Goal: Transaction & Acquisition: Book appointment/travel/reservation

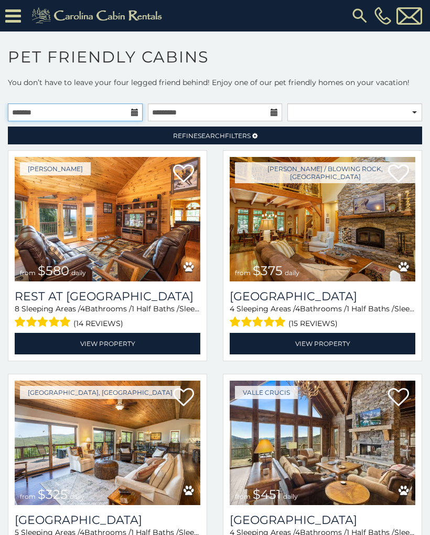
click at [83, 118] on input "text" at bounding box center [75, 112] width 135 height 18
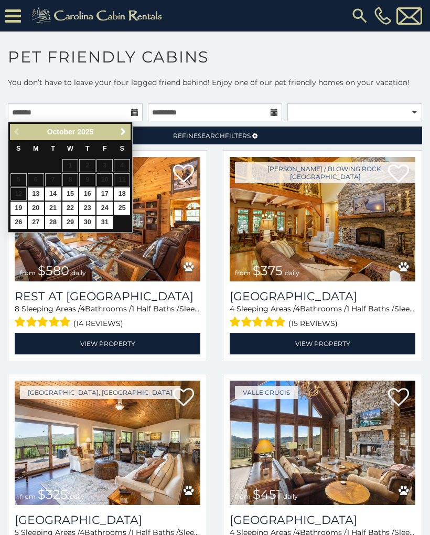
click at [119, 135] on span "Next" at bounding box center [123, 131] width 8 height 8
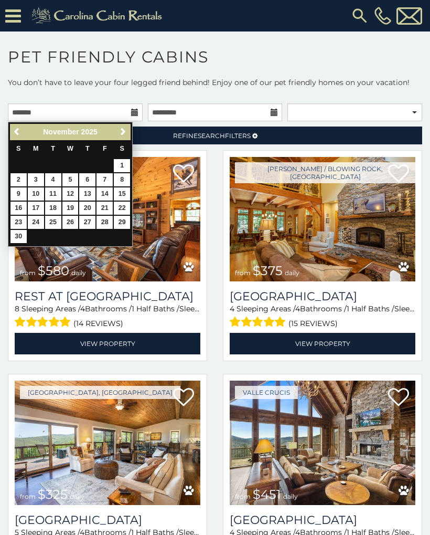
click at [114, 135] on div "Previous Next November 2025" at bounding box center [70, 132] width 121 height 16
click at [118, 134] on link "Next" at bounding box center [122, 131] width 13 height 13
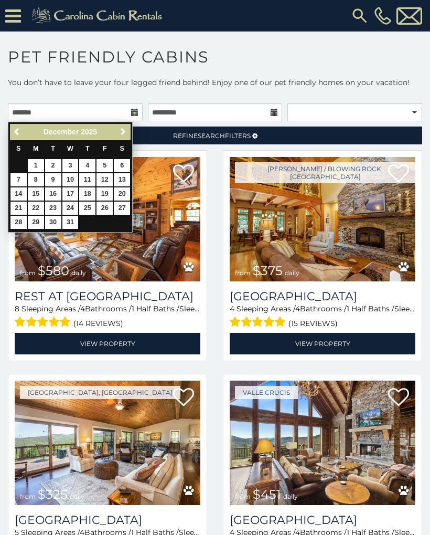
click at [98, 201] on link "26" at bounding box center [105, 207] width 16 height 13
type input "**********"
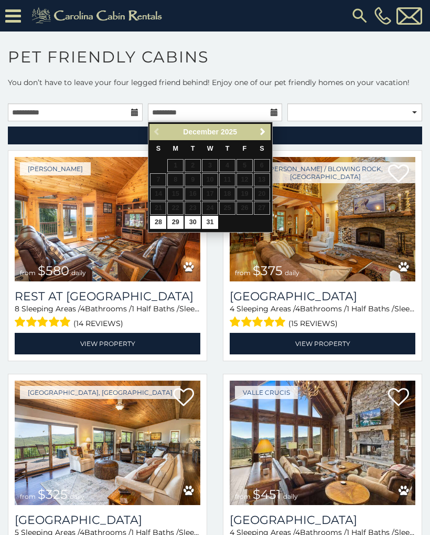
click at [197, 224] on link "30" at bounding box center [193, 222] width 16 height 13
type input "**********"
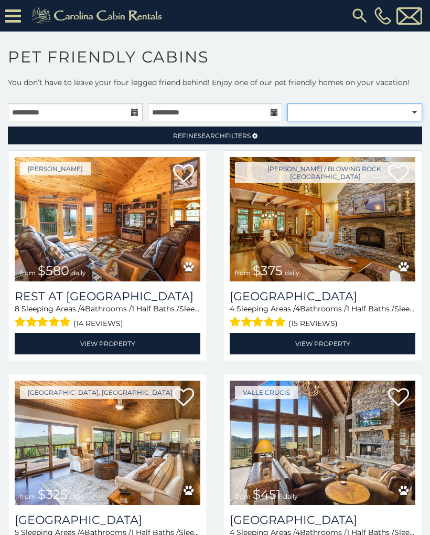
click at [375, 109] on select "**********" at bounding box center [354, 112] width 135 height 18
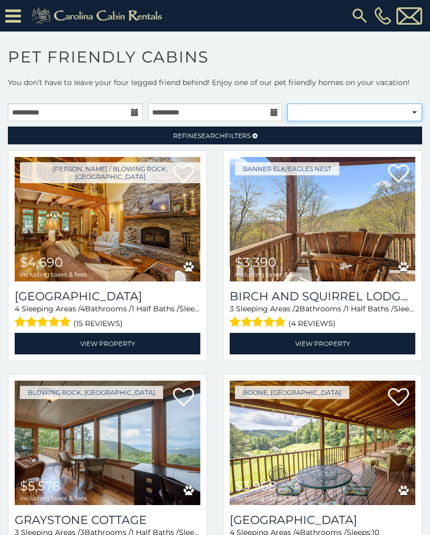
select select "**********"
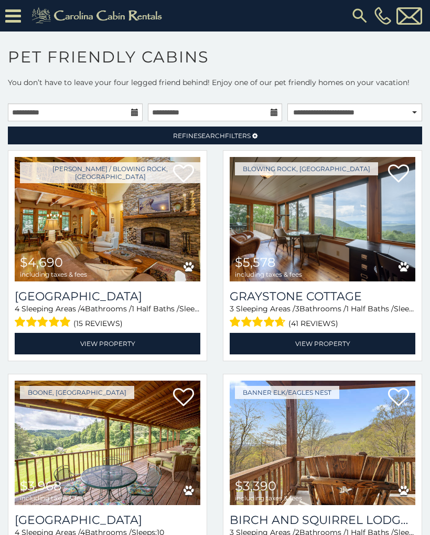
click at [400, 63] on h1 "Pet Friendly Cabins" at bounding box center [215, 62] width 430 height 30
click at [245, 139] on span "Refine Search Filters" at bounding box center [212, 136] width 78 height 8
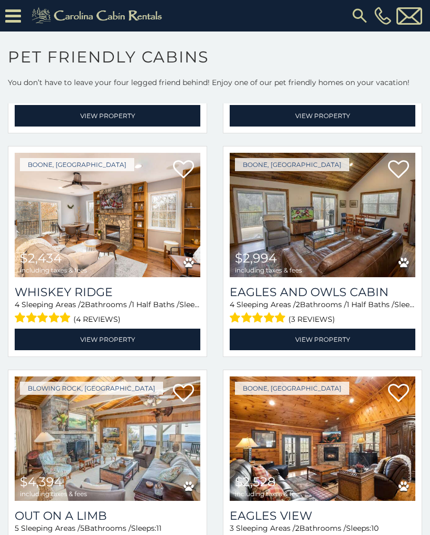
scroll to position [1067, 0]
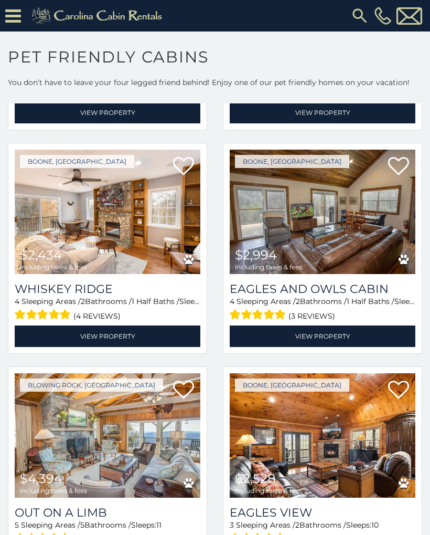
click at [346, 325] on link "View Property" at bounding box center [323, 336] width 186 height 22
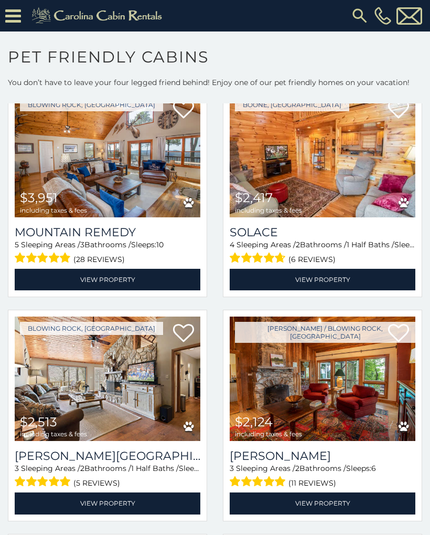
scroll to position [1797, 0]
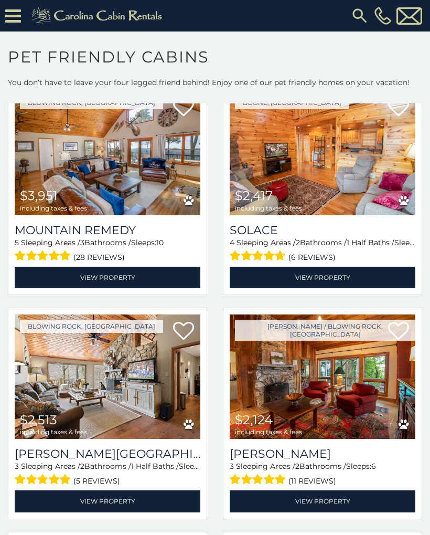
click at [92, 267] on link "View Property" at bounding box center [108, 278] width 186 height 22
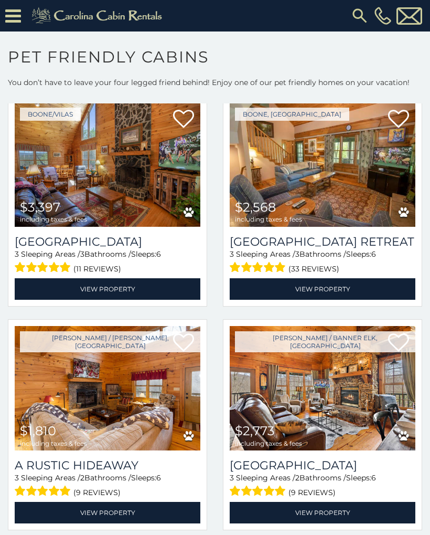
scroll to position [2240, 0]
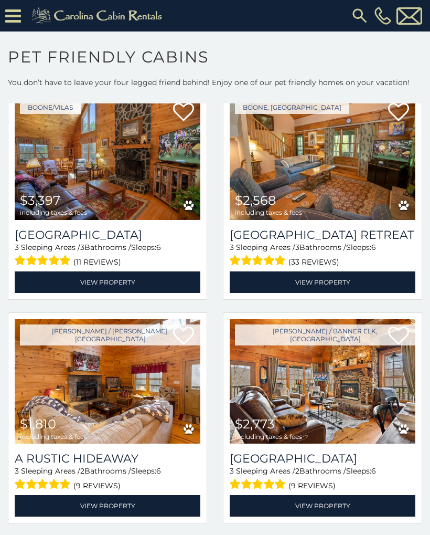
click at [72, 271] on link "View Property" at bounding box center [108, 282] width 186 height 22
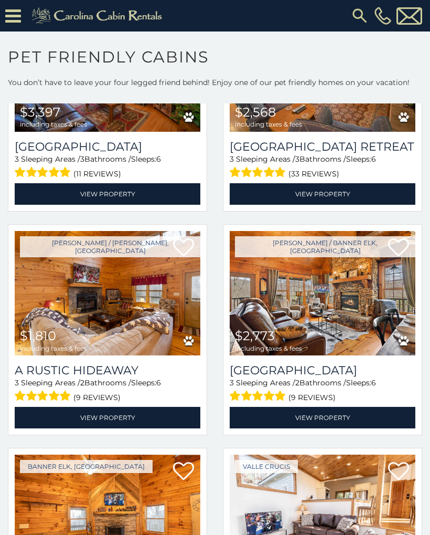
scroll to position [2333, 0]
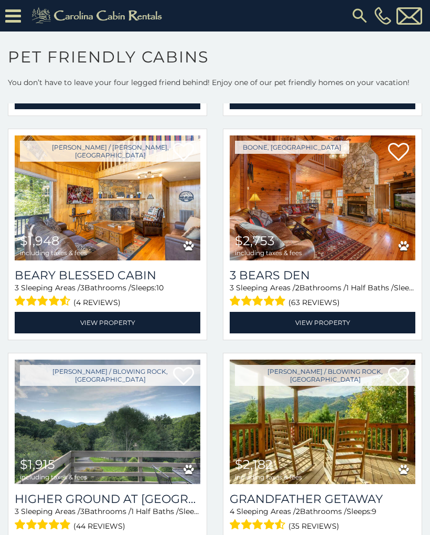
scroll to position [2871, 0]
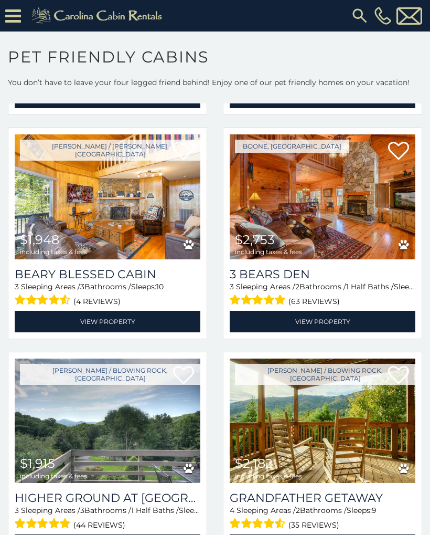
click at [339, 311] on link "View Property" at bounding box center [323, 322] width 186 height 22
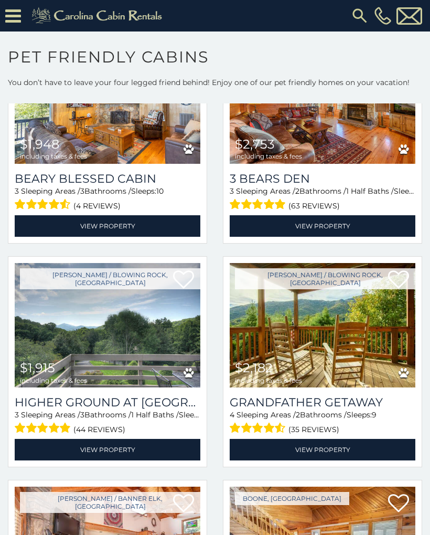
scroll to position [2978, 0]
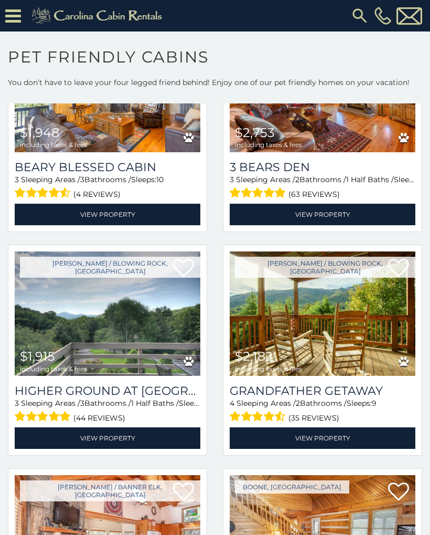
click at [339, 430] on link "View Property" at bounding box center [323, 438] width 186 height 22
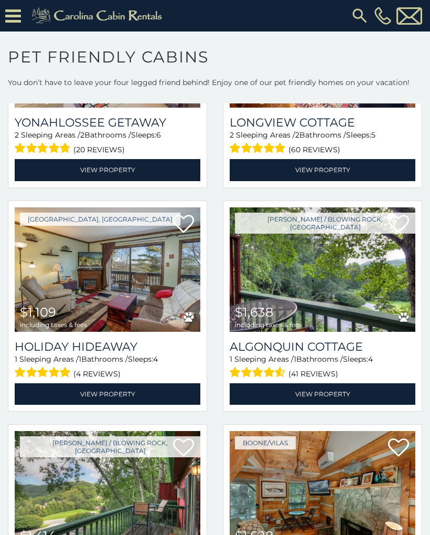
scroll to position [5043, 0]
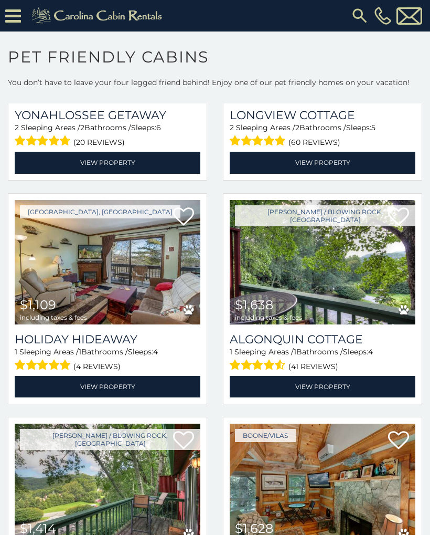
click at [339, 376] on link "View Property" at bounding box center [323, 387] width 186 height 22
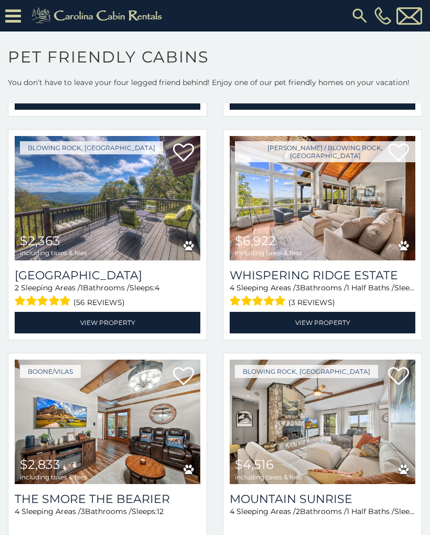
scroll to position [5779, 0]
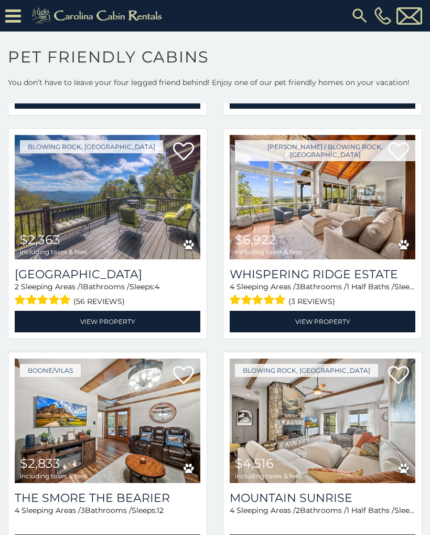
click at [340, 321] on link "View Property" at bounding box center [323, 322] width 186 height 22
click at [336, 313] on link "View Property" at bounding box center [323, 322] width 186 height 22
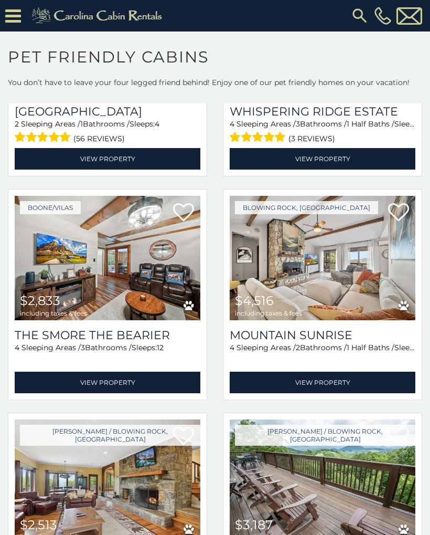
scroll to position [5944, 0]
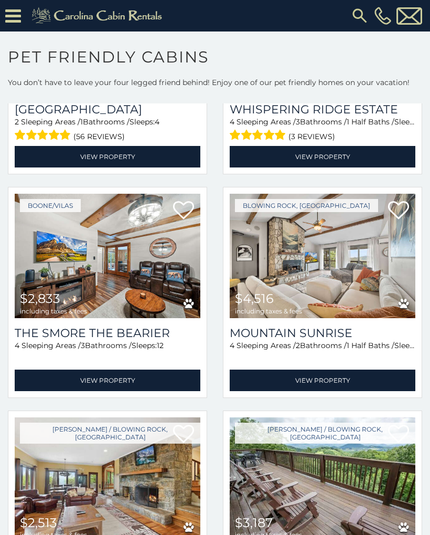
click at [338, 372] on link "View Property" at bounding box center [323, 380] width 186 height 22
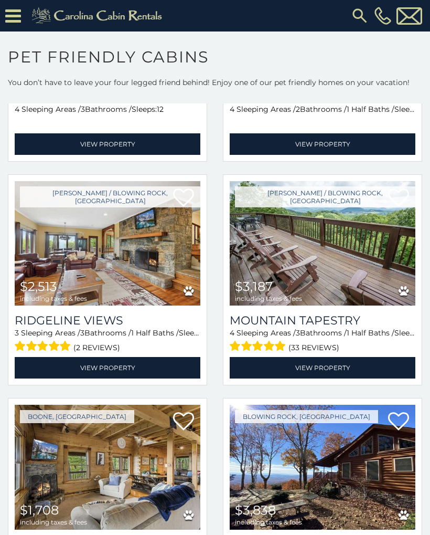
scroll to position [6188, 0]
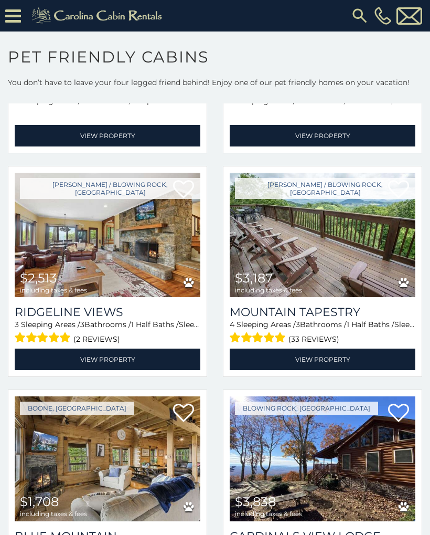
click at [353, 355] on link "View Property" at bounding box center [323, 359] width 186 height 22
click at [336, 359] on link "View Property" at bounding box center [323, 359] width 186 height 22
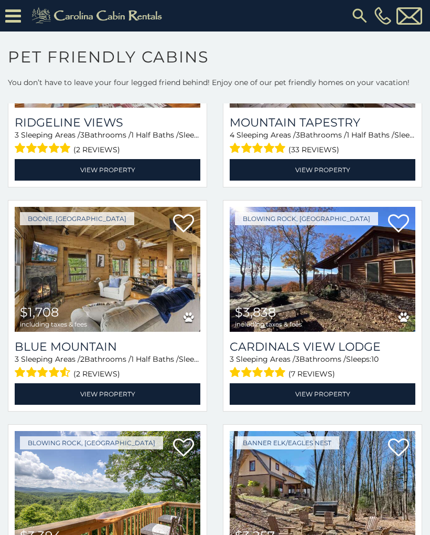
scroll to position [6378, 0]
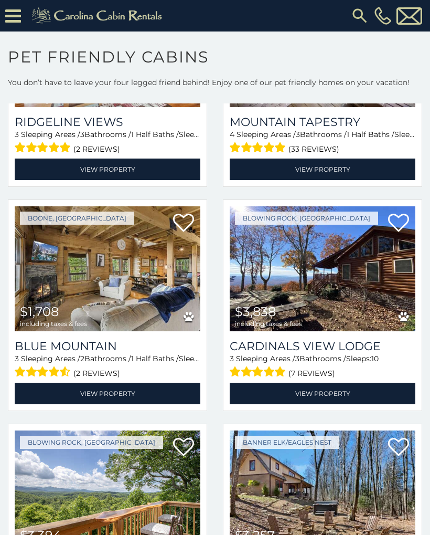
click at [326, 389] on link "View Property" at bounding box center [323, 393] width 186 height 22
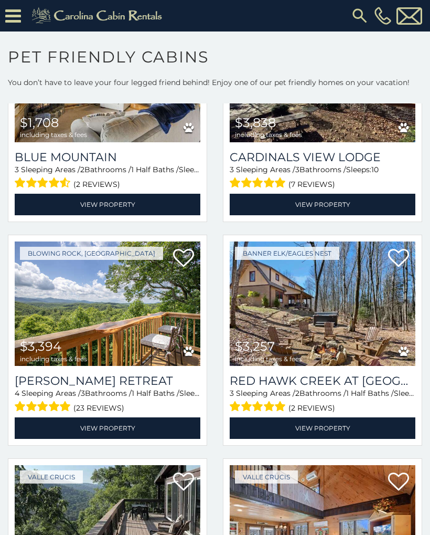
scroll to position [6573, 0]
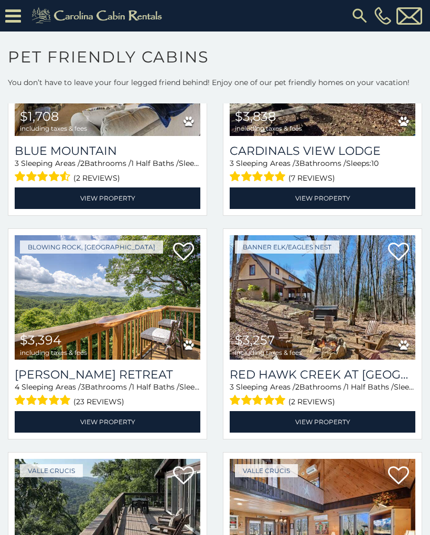
click at [86, 414] on link "View Property" at bounding box center [108, 422] width 186 height 22
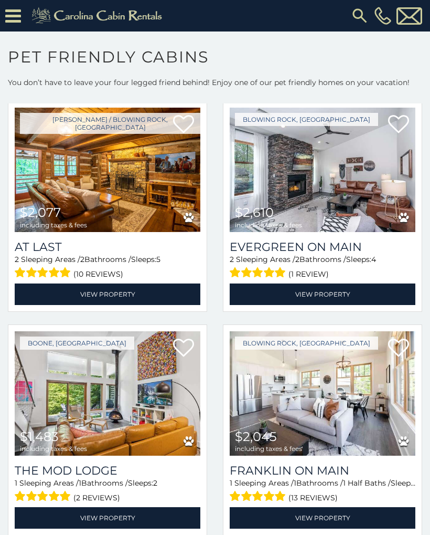
scroll to position [8043, 0]
click at [317, 517] on link "View Property" at bounding box center [323, 518] width 186 height 22
click at [314, 519] on link "View Property" at bounding box center [323, 518] width 186 height 22
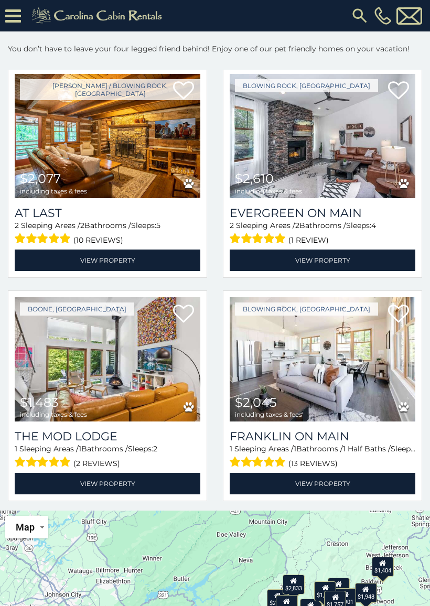
scroll to position [58, 0]
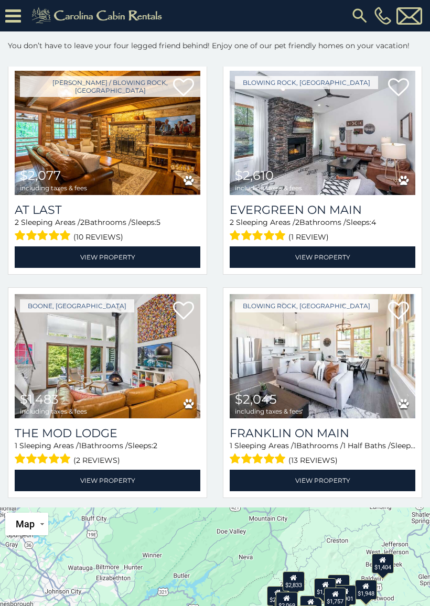
click at [98, 477] on link "View Property" at bounding box center [108, 481] width 186 height 22
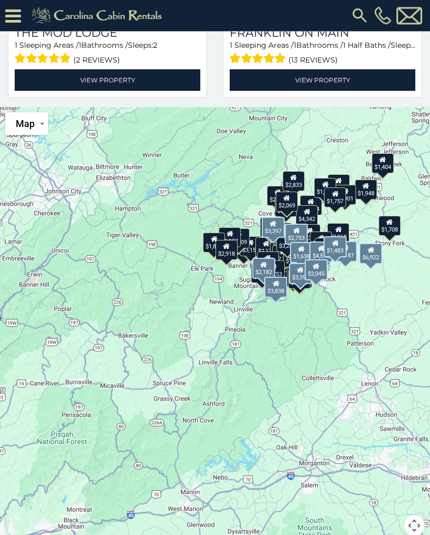
scroll to position [473, 0]
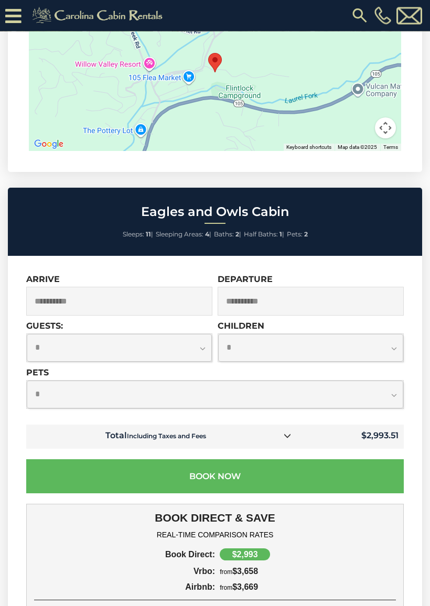
scroll to position [2633, 0]
click at [204, 334] on select "**********" at bounding box center [119, 348] width 185 height 28
select select "*"
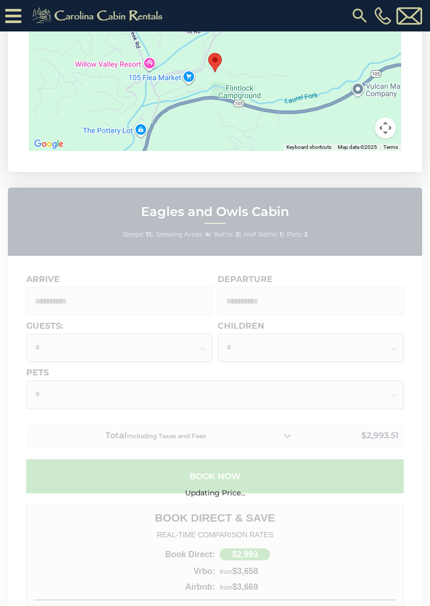
click at [397, 328] on div "Updating Price..." at bounding box center [215, 478] width 430 height 580
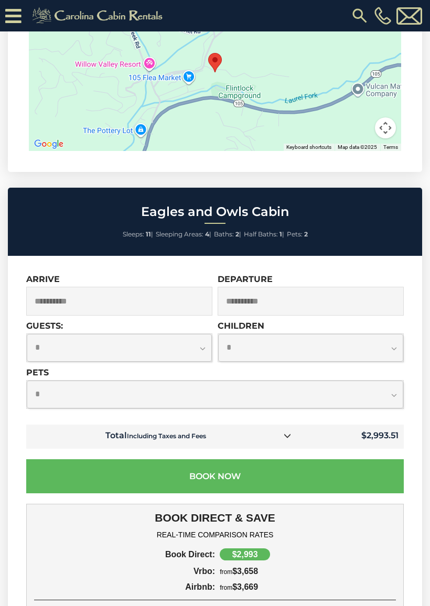
click at [394, 334] on select "**********" at bounding box center [310, 348] width 185 height 28
select select "*"
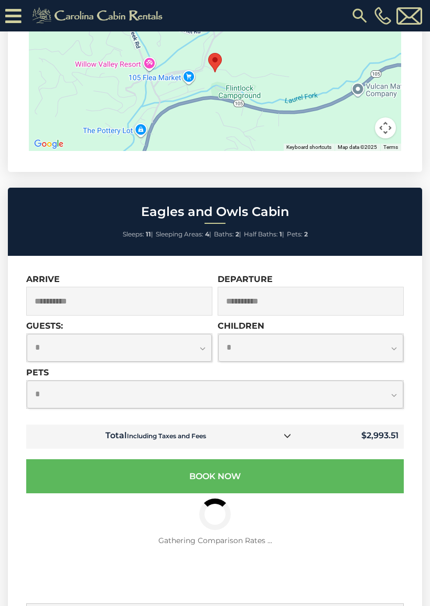
click at [229, 381] on select "**********" at bounding box center [215, 395] width 377 height 28
select select "*"
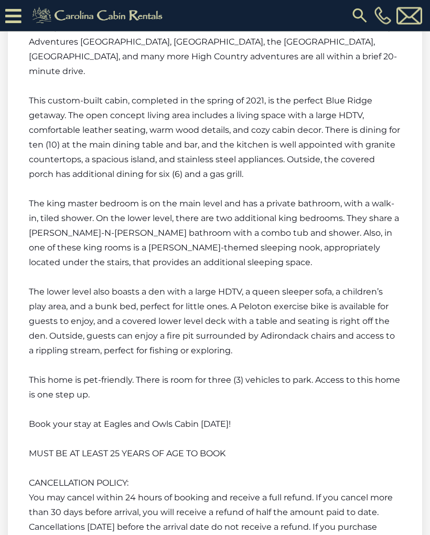
scroll to position [1536, 0]
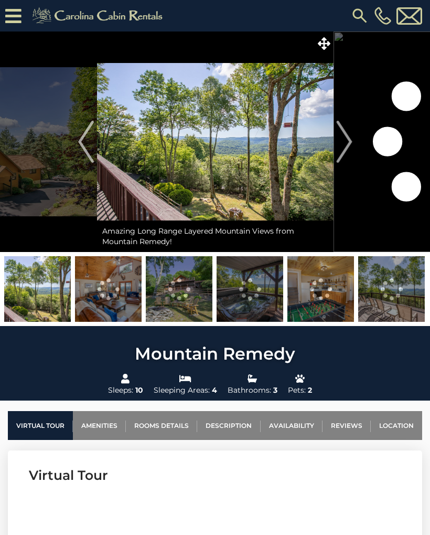
click at [321, 47] on icon at bounding box center [324, 43] width 13 height 13
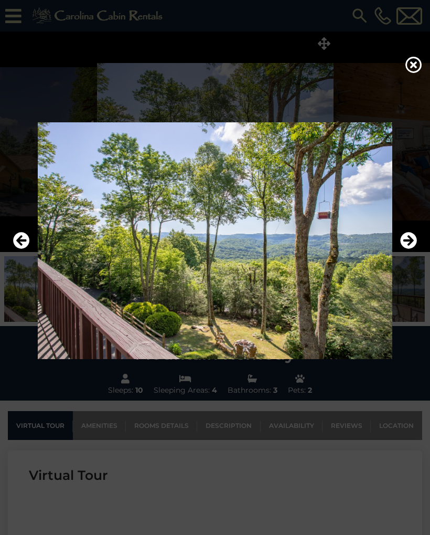
click at [414, 240] on icon "Next" at bounding box center [408, 240] width 17 height 17
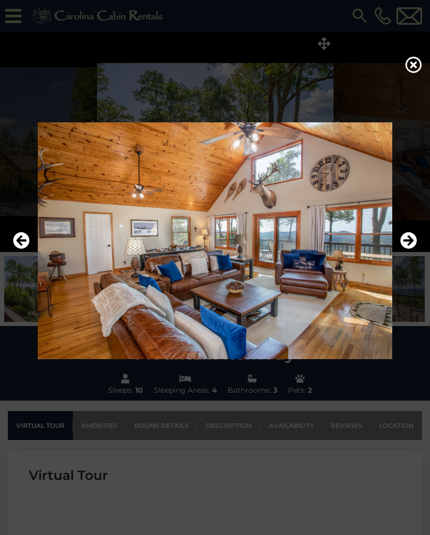
click at [417, 239] on img at bounding box center [214, 240] width 409 height 237
click at [408, 236] on icon "Next" at bounding box center [408, 240] width 17 height 17
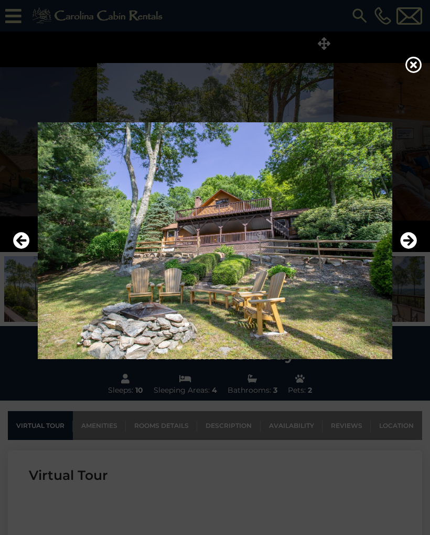
click at [419, 244] on img at bounding box center [214, 240] width 409 height 237
click at [404, 239] on icon "Next" at bounding box center [408, 240] width 17 height 17
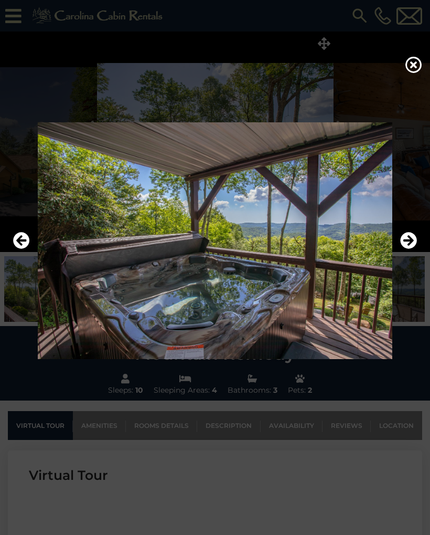
click at [409, 247] on icon "Next" at bounding box center [408, 240] width 17 height 17
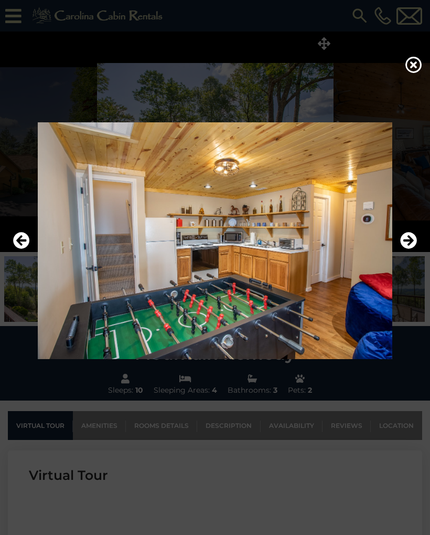
click at [411, 242] on icon "Next" at bounding box center [408, 240] width 17 height 17
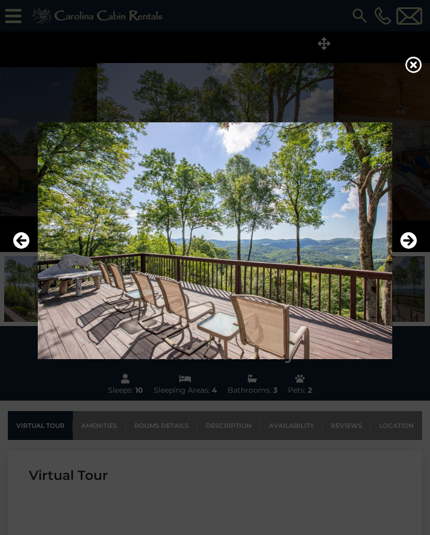
click at [409, 242] on icon "Next" at bounding box center [408, 240] width 17 height 17
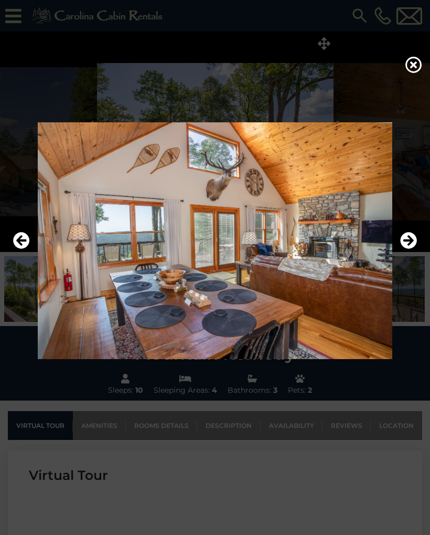
click at [414, 242] on icon "Next" at bounding box center [408, 240] width 17 height 17
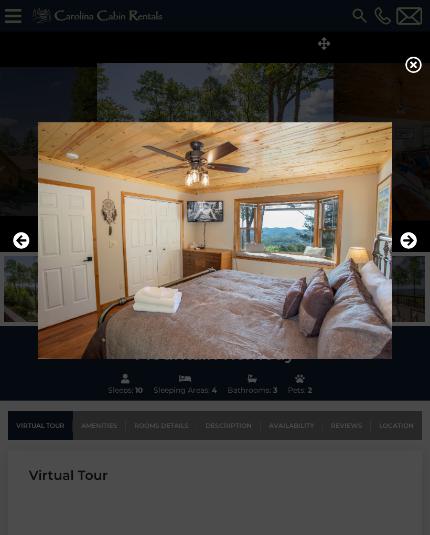
click at [414, 245] on icon "Next" at bounding box center [408, 240] width 17 height 17
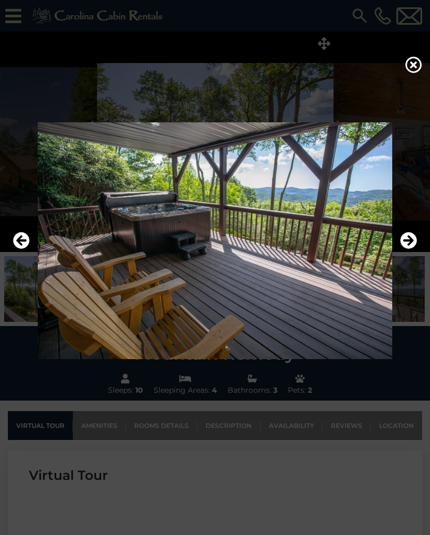
click at [411, 247] on icon "Next" at bounding box center [408, 240] width 17 height 17
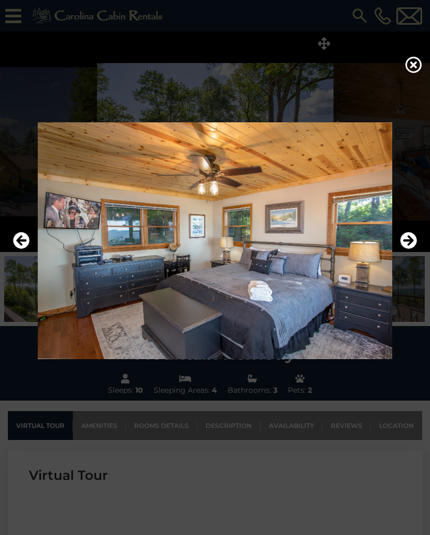
click at [410, 247] on icon "Next" at bounding box center [408, 240] width 17 height 17
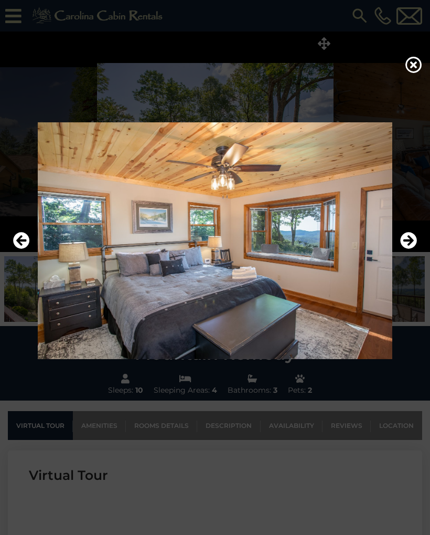
click at [413, 65] on icon at bounding box center [414, 64] width 17 height 17
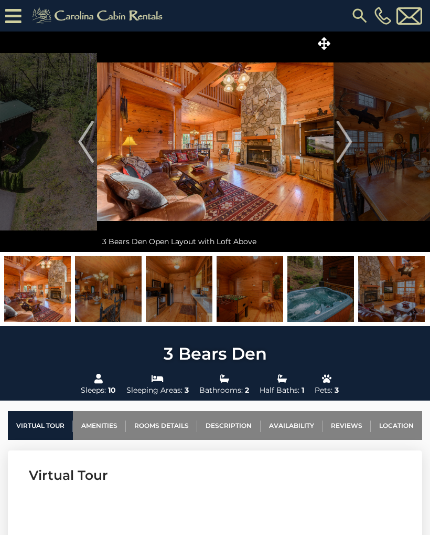
click at [349, 139] on img "Next" at bounding box center [344, 142] width 16 height 42
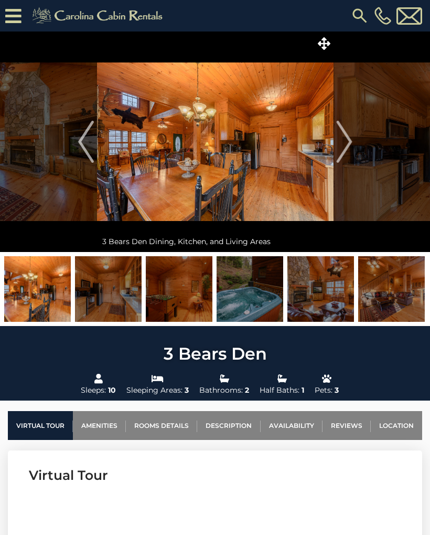
click at [349, 151] on img "Next" at bounding box center [344, 142] width 16 height 42
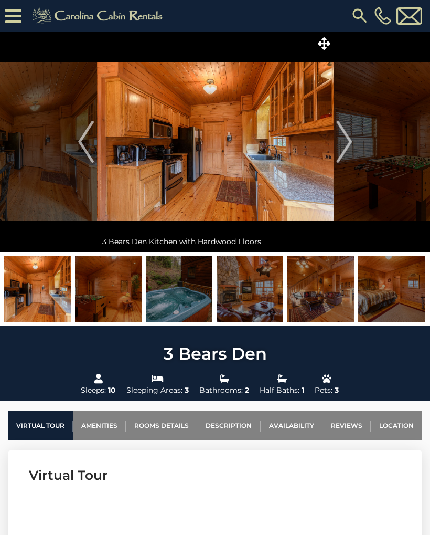
click at [350, 147] on img "Next" at bounding box center [344, 142] width 16 height 42
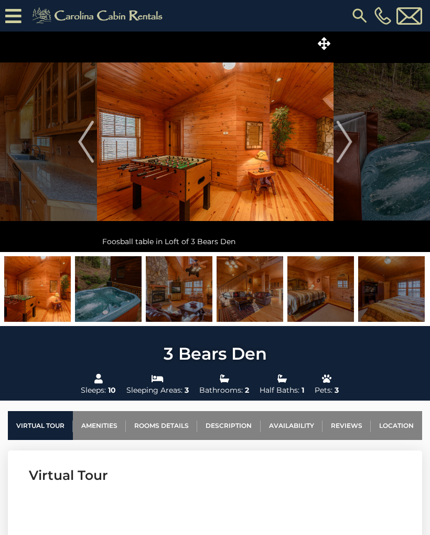
click at [349, 145] on img "Next" at bounding box center [344, 142] width 16 height 42
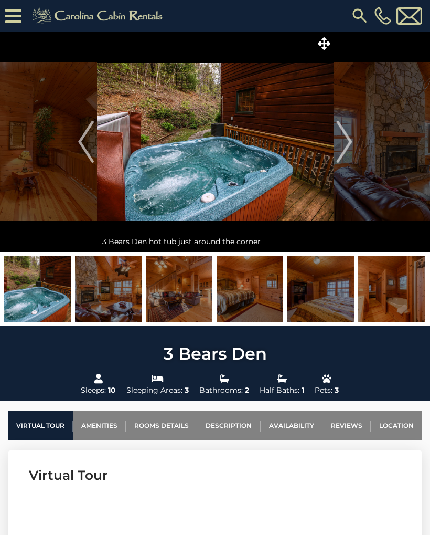
click at [349, 145] on img "Next" at bounding box center [344, 142] width 16 height 42
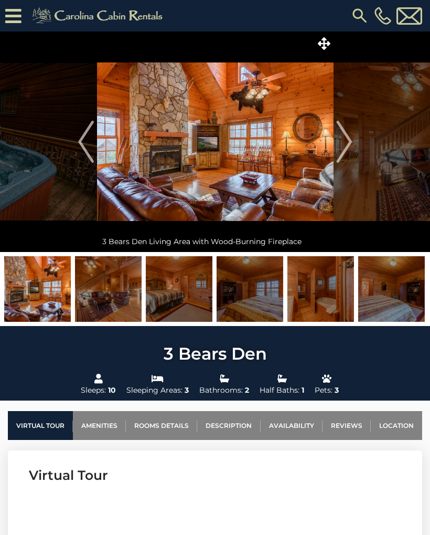
click at [350, 144] on img "Next" at bounding box center [344, 142] width 16 height 42
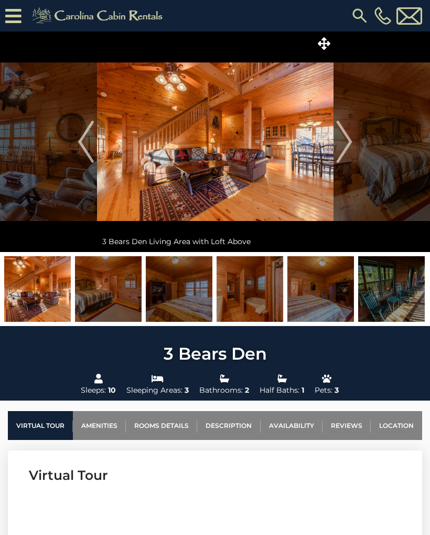
click at [350, 143] on img "Next" at bounding box center [344, 142] width 16 height 42
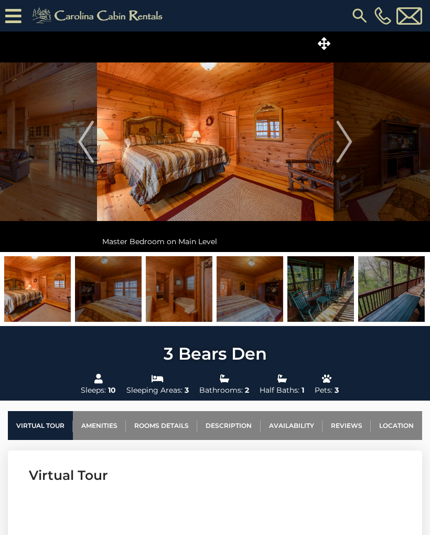
click at [349, 144] on img "Next" at bounding box center [344, 142] width 16 height 42
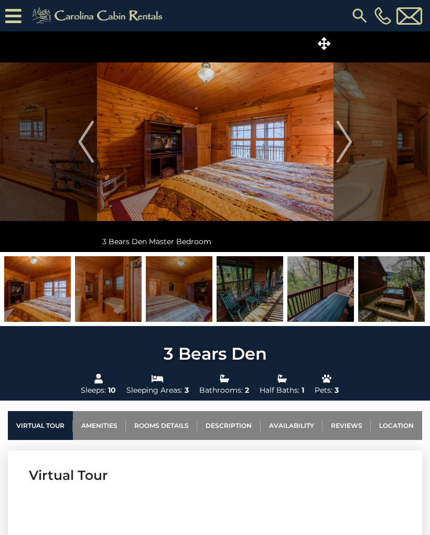
click at [350, 144] on img "Next" at bounding box center [344, 142] width 16 height 42
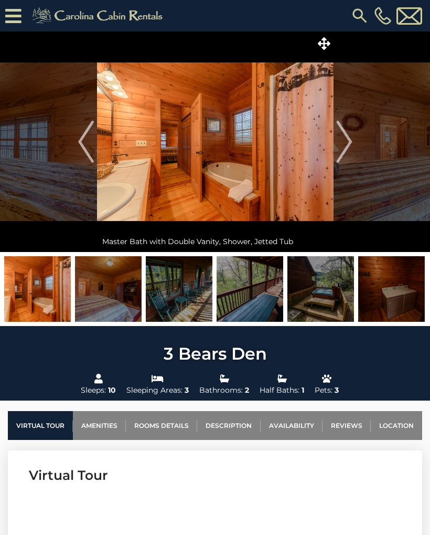
click at [350, 145] on img "Next" at bounding box center [344, 142] width 16 height 42
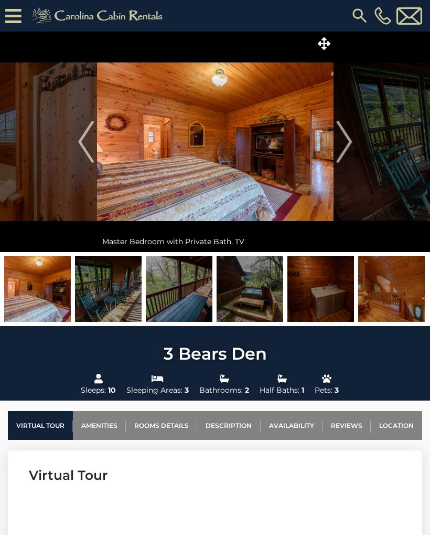
click at [349, 144] on img "Next" at bounding box center [344, 142] width 16 height 42
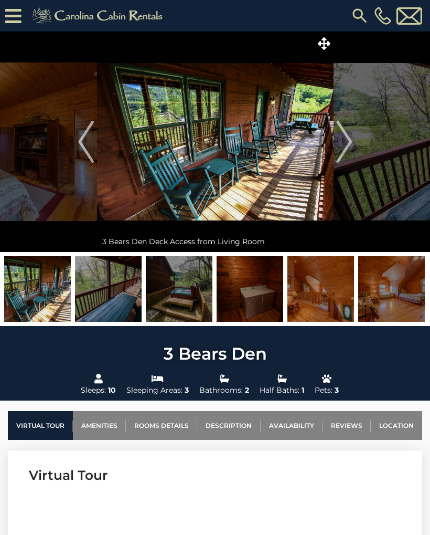
click at [349, 145] on img "Next" at bounding box center [344, 142] width 16 height 42
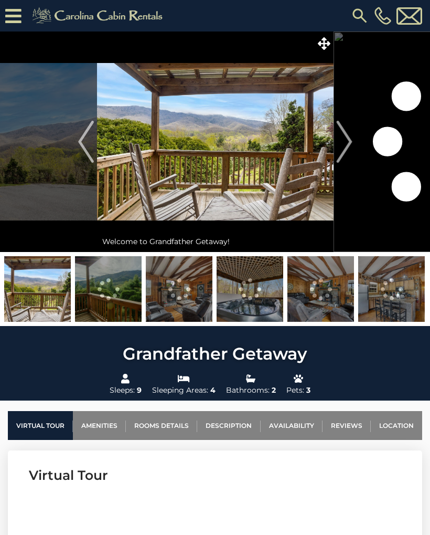
click at [337, 134] on img "Next" at bounding box center [344, 142] width 16 height 42
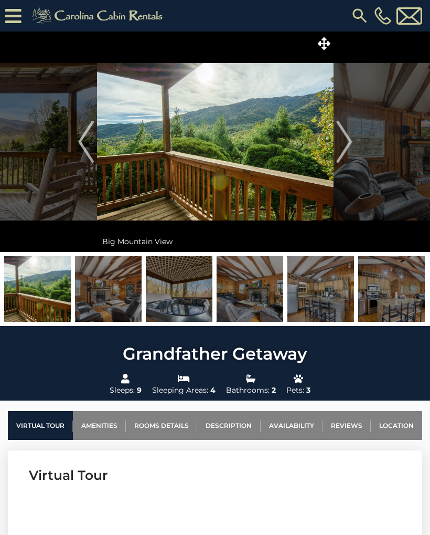
click at [343, 139] on img "Next" at bounding box center [344, 142] width 16 height 42
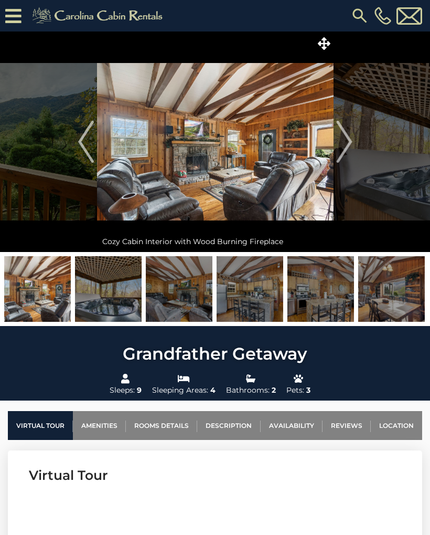
click at [348, 139] on img "Next" at bounding box center [344, 142] width 16 height 42
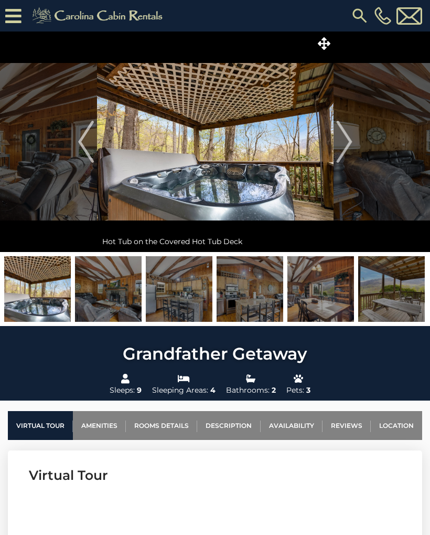
click at [348, 141] on img "Next" at bounding box center [344, 142] width 16 height 42
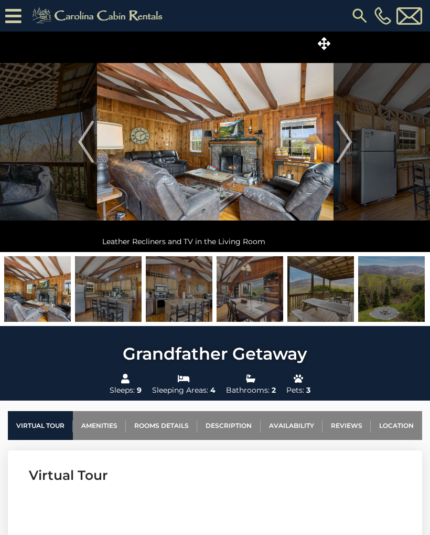
click at [348, 141] on img "Next" at bounding box center [344, 142] width 16 height 42
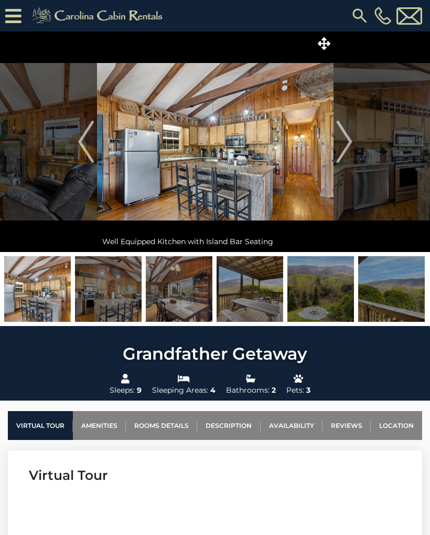
click at [346, 144] on img "Next" at bounding box center [344, 142] width 16 height 42
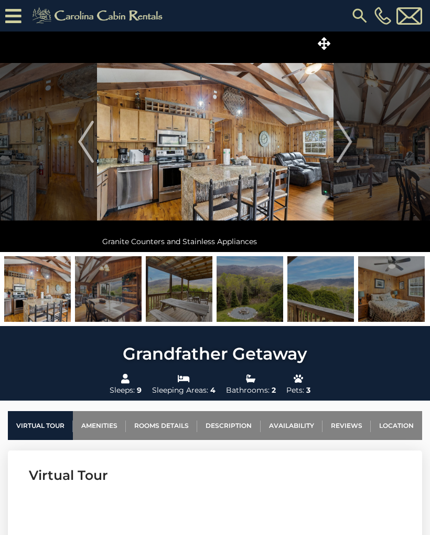
click at [345, 145] on img "Next" at bounding box center [344, 142] width 16 height 42
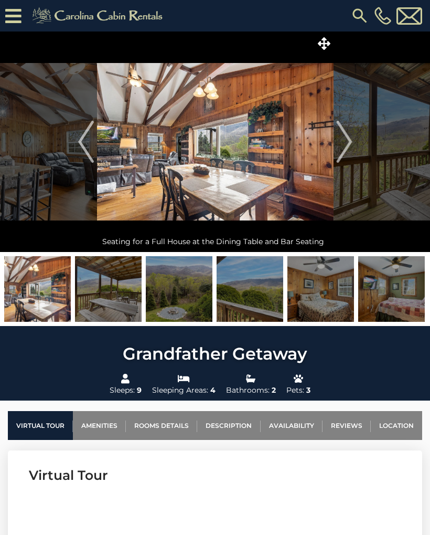
click at [345, 143] on img "Next" at bounding box center [344, 142] width 16 height 42
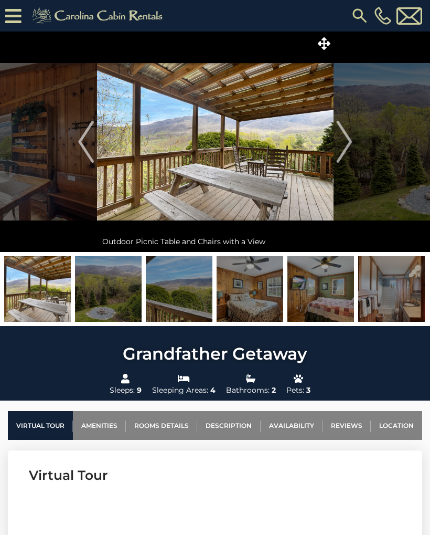
click at [343, 145] on img "Next" at bounding box center [344, 142] width 16 height 42
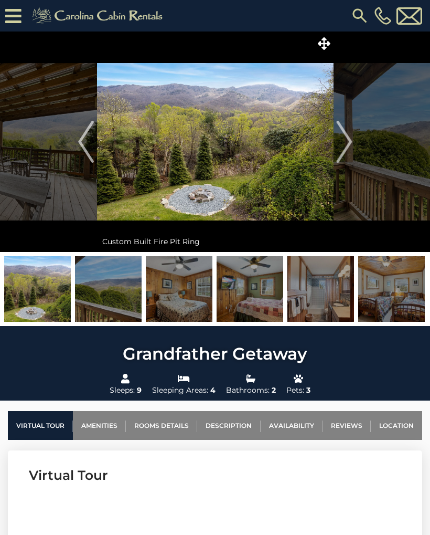
click at [345, 143] on img "Next" at bounding box center [344, 142] width 16 height 42
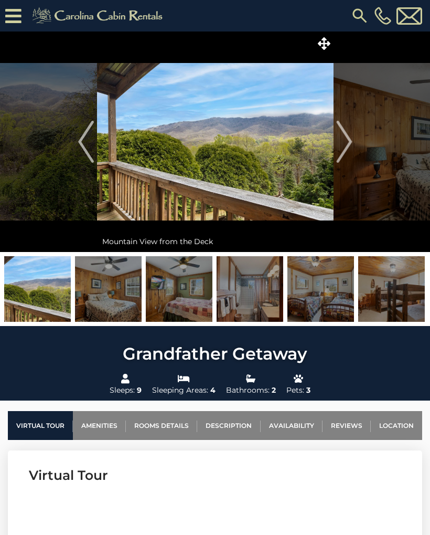
click at [344, 144] on img "Next" at bounding box center [344, 142] width 16 height 42
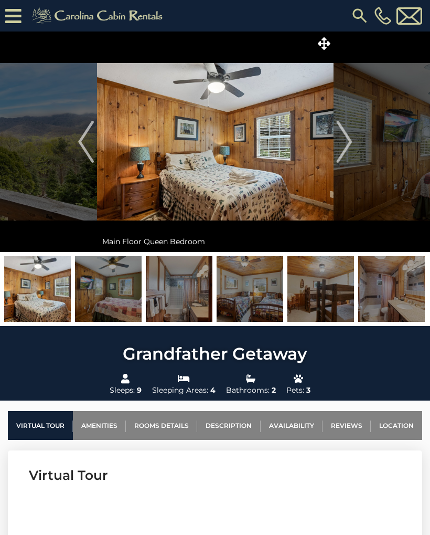
click at [343, 146] on img "Next" at bounding box center [344, 142] width 16 height 42
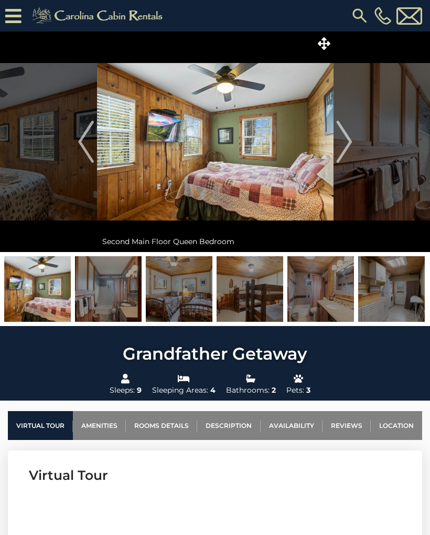
click at [343, 146] on img "Next" at bounding box center [344, 142] width 16 height 42
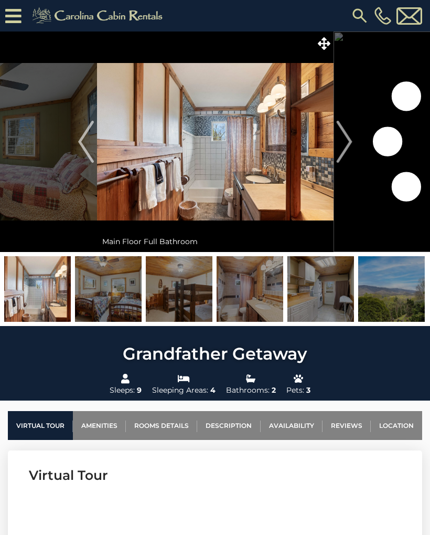
click at [343, 145] on img "Next" at bounding box center [344, 142] width 16 height 42
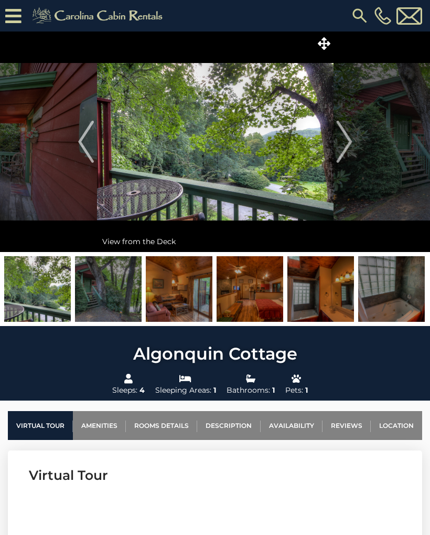
click at [323, 33] on img at bounding box center [215, 141] width 237 height 220
click at [321, 39] on icon at bounding box center [324, 43] width 13 height 13
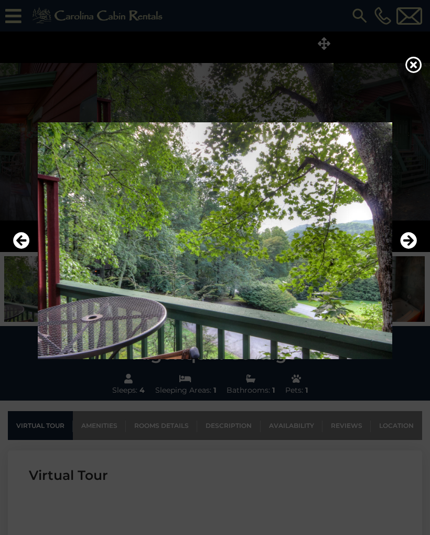
click at [406, 245] on icon "Next" at bounding box center [408, 240] width 17 height 17
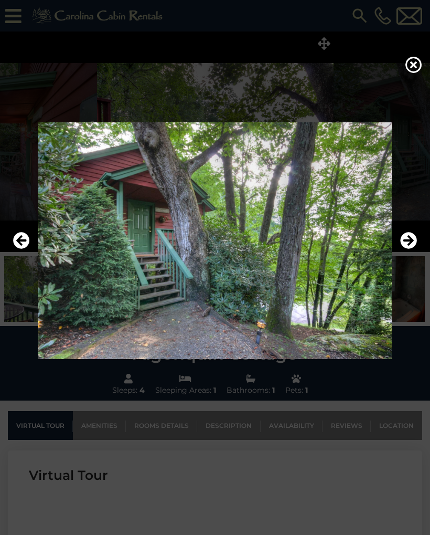
click at [408, 239] on icon "Next" at bounding box center [408, 240] width 17 height 17
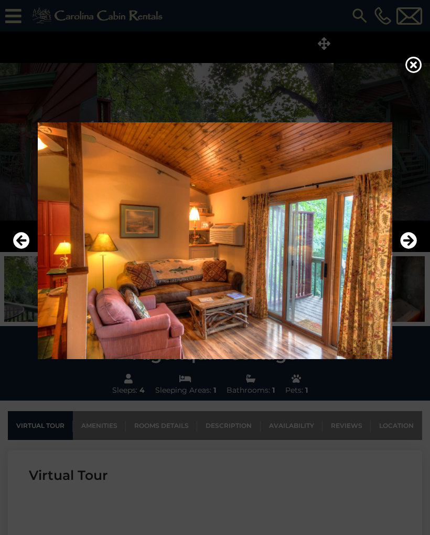
click at [407, 239] on icon "Next" at bounding box center [408, 240] width 17 height 17
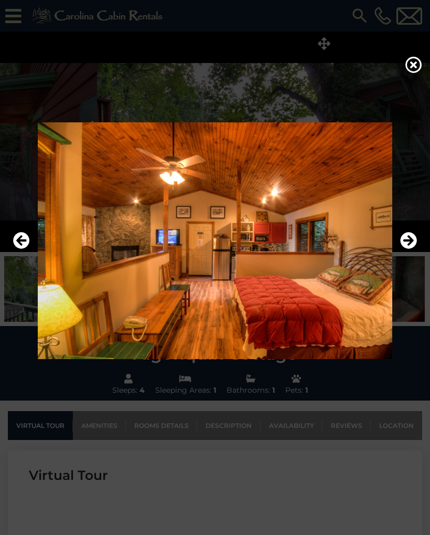
click at [411, 238] on icon "Next" at bounding box center [408, 240] width 17 height 17
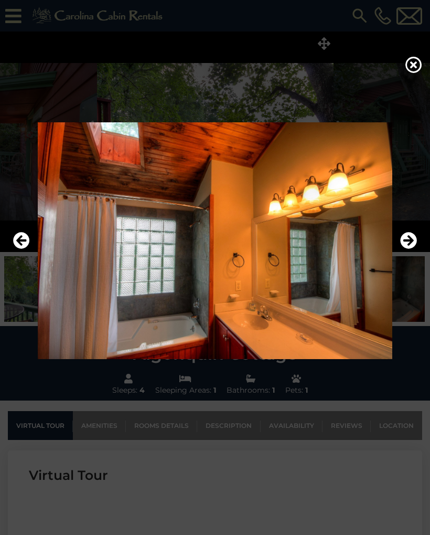
click at [411, 240] on icon "Next" at bounding box center [408, 240] width 17 height 17
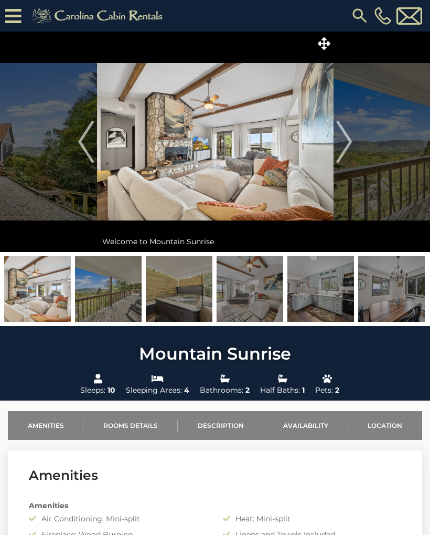
click at [325, 36] on span at bounding box center [324, 43] width 18 height 18
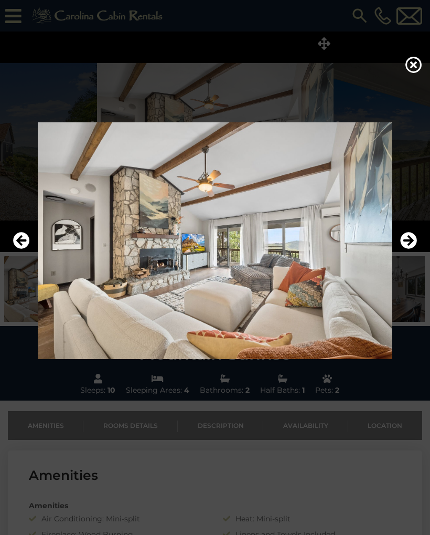
click at [414, 238] on icon "Next" at bounding box center [408, 240] width 17 height 17
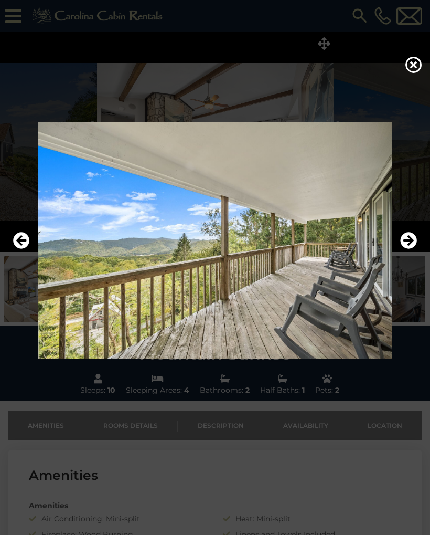
click at [413, 238] on icon "Next" at bounding box center [408, 240] width 17 height 17
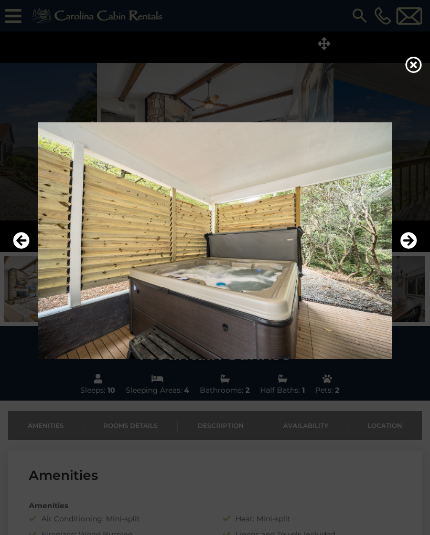
click at [415, 240] on icon "Next" at bounding box center [408, 240] width 17 height 17
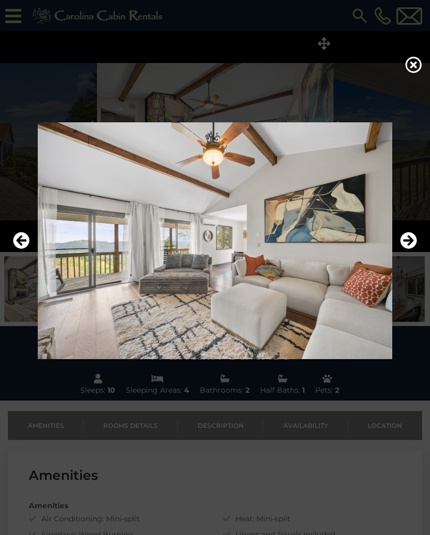
click at [409, 238] on icon "Next" at bounding box center [408, 240] width 17 height 17
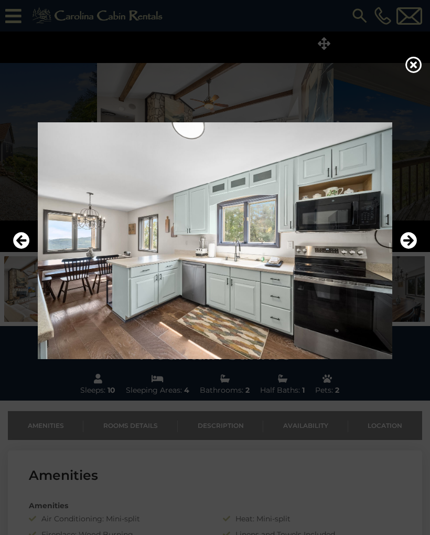
click at [413, 236] on icon "Next" at bounding box center [408, 240] width 17 height 17
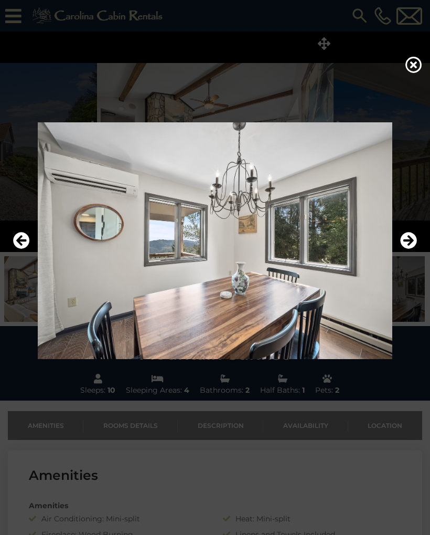
click at [414, 236] on icon "Next" at bounding box center [408, 240] width 17 height 17
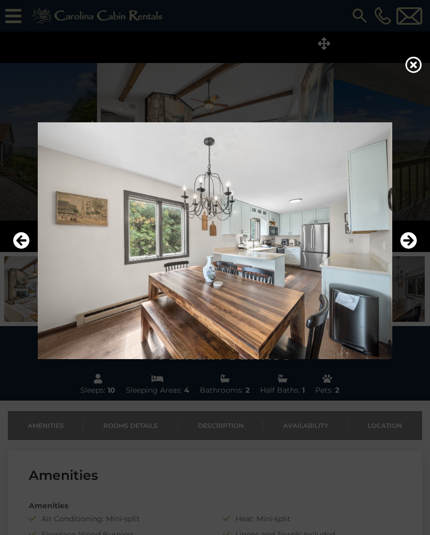
click at [416, 240] on icon "Next" at bounding box center [408, 240] width 17 height 17
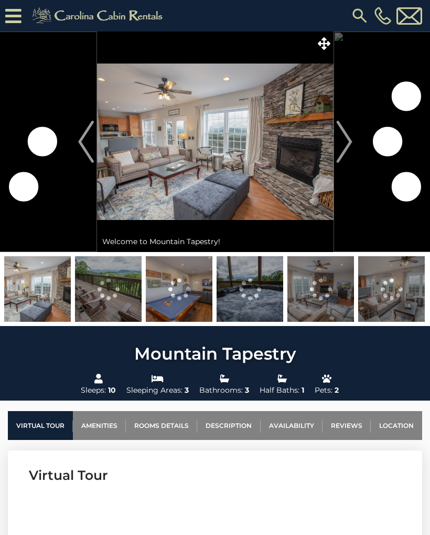
click at [320, 54] on img at bounding box center [215, 141] width 237 height 220
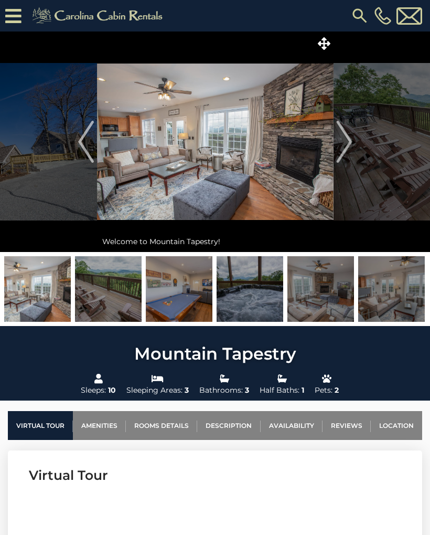
click at [328, 44] on icon at bounding box center [324, 43] width 13 height 13
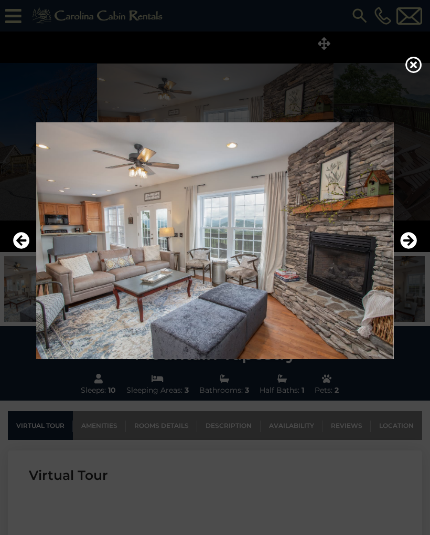
click at [414, 240] on icon "Next" at bounding box center [408, 240] width 17 height 17
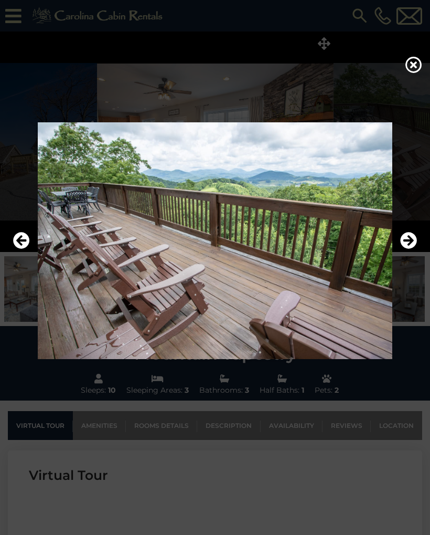
click at [412, 237] on icon "Next" at bounding box center [408, 240] width 17 height 17
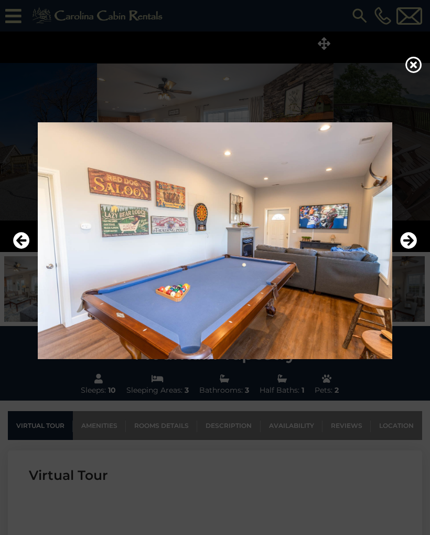
click at [407, 242] on icon "Next" at bounding box center [408, 240] width 17 height 17
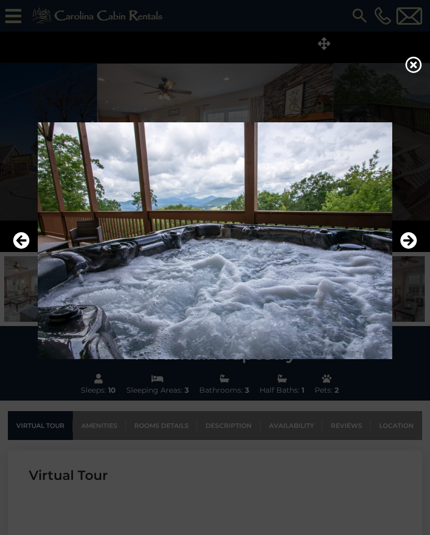
click at [409, 238] on icon "Next" at bounding box center [408, 240] width 17 height 17
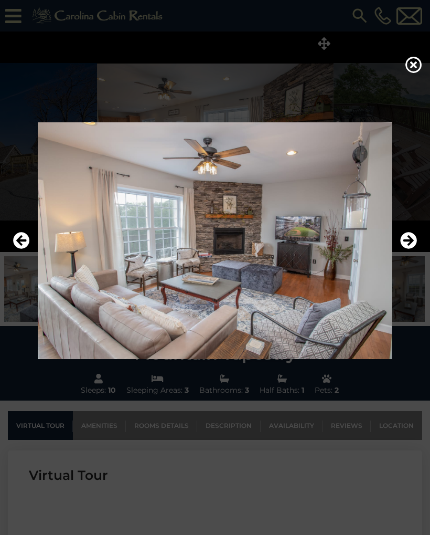
click at [412, 238] on icon "Next" at bounding box center [408, 240] width 17 height 17
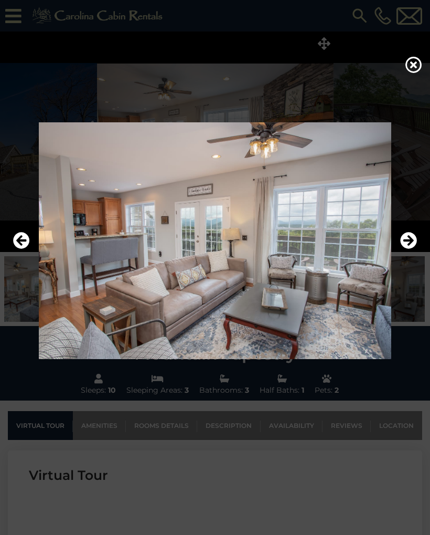
click at [412, 242] on icon "Next" at bounding box center [408, 240] width 17 height 17
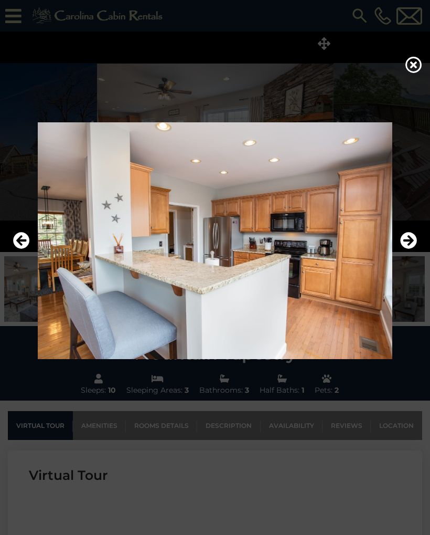
click at [412, 239] on icon "Next" at bounding box center [408, 240] width 17 height 17
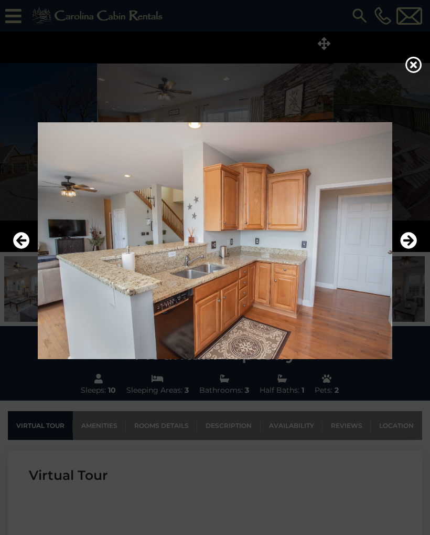
click at [410, 242] on icon "Next" at bounding box center [408, 240] width 17 height 17
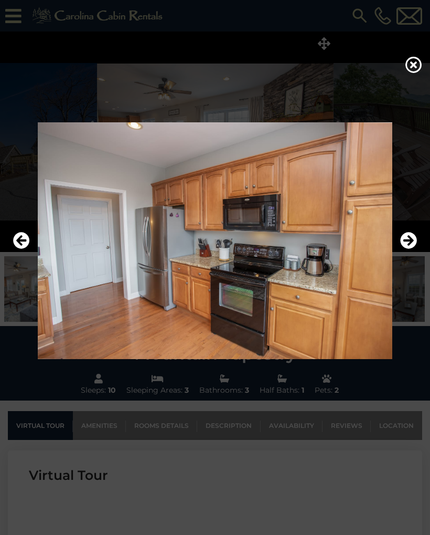
click at [408, 244] on icon "Next" at bounding box center [408, 240] width 17 height 17
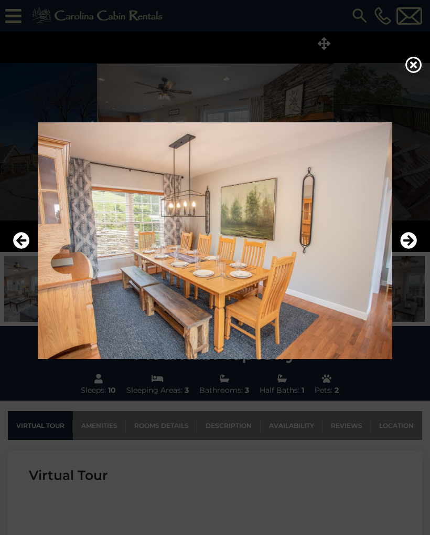
click at [411, 247] on icon "Next" at bounding box center [408, 240] width 17 height 17
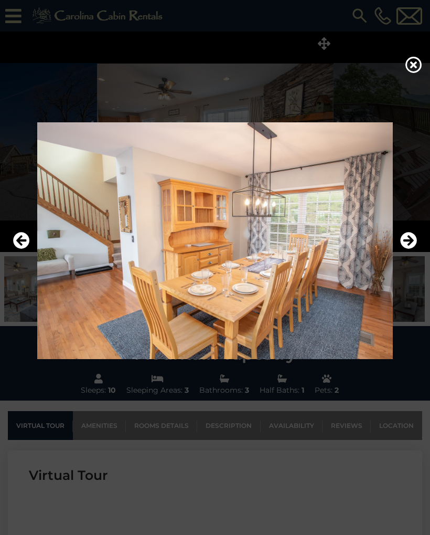
click at [412, 245] on icon "Next" at bounding box center [408, 240] width 17 height 17
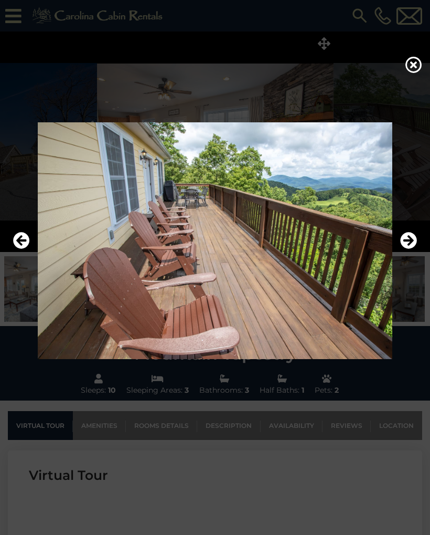
click at [412, 243] on icon "Next" at bounding box center [408, 240] width 17 height 17
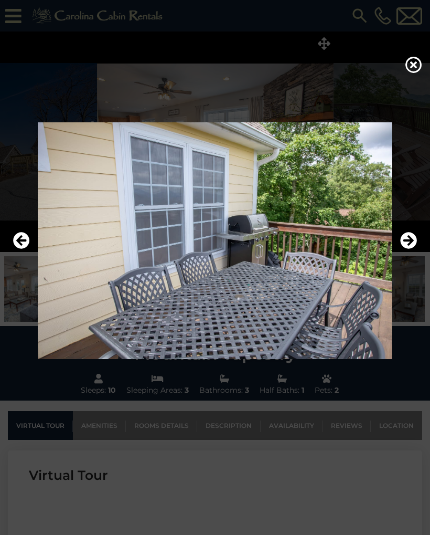
click at [411, 242] on icon "Next" at bounding box center [408, 240] width 17 height 17
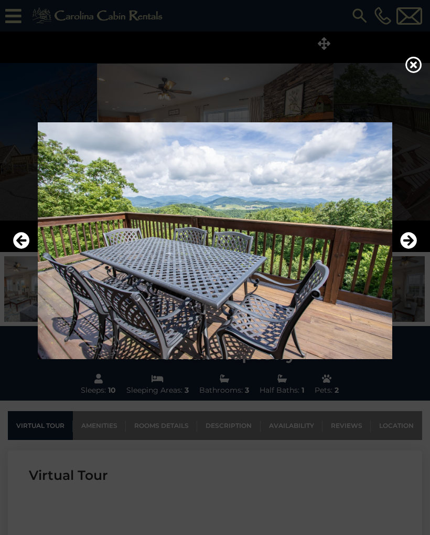
click at [408, 248] on icon "Next" at bounding box center [408, 240] width 17 height 17
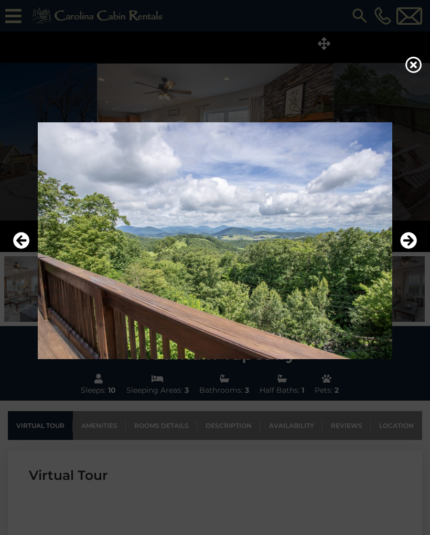
click at [410, 241] on icon "Next" at bounding box center [408, 240] width 17 height 17
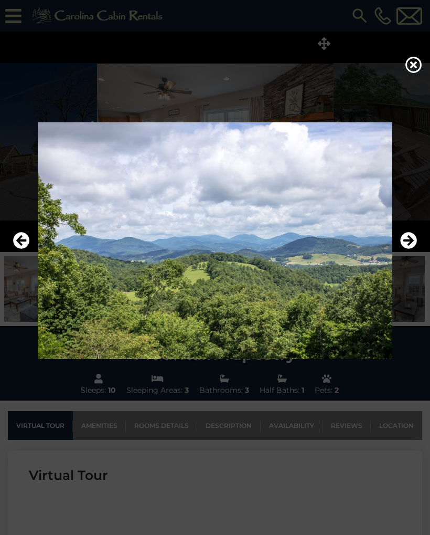
click at [410, 245] on icon "Next" at bounding box center [408, 240] width 17 height 17
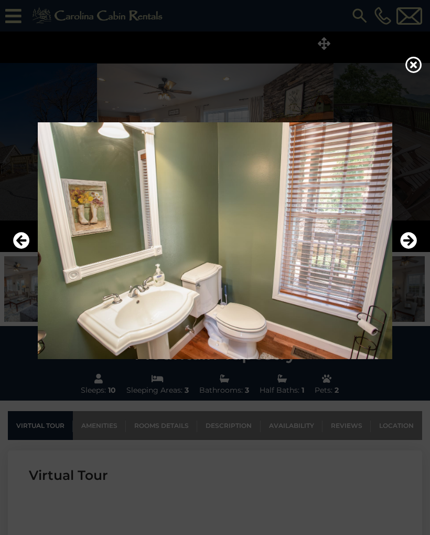
click at [412, 241] on icon "Next" at bounding box center [408, 240] width 17 height 17
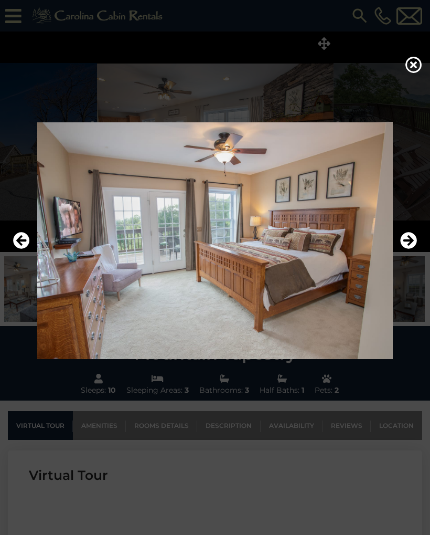
click at [412, 238] on icon "Next" at bounding box center [408, 240] width 17 height 17
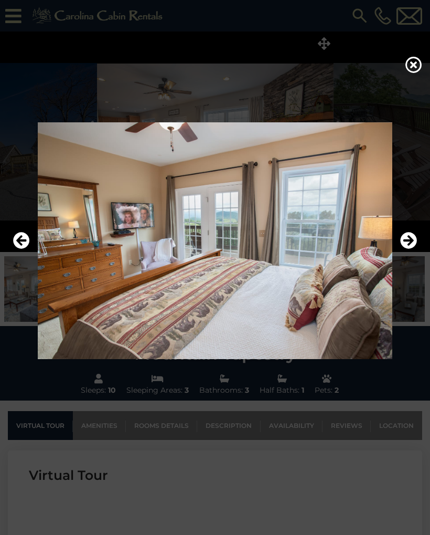
click at [415, 235] on icon "Next" at bounding box center [408, 240] width 17 height 17
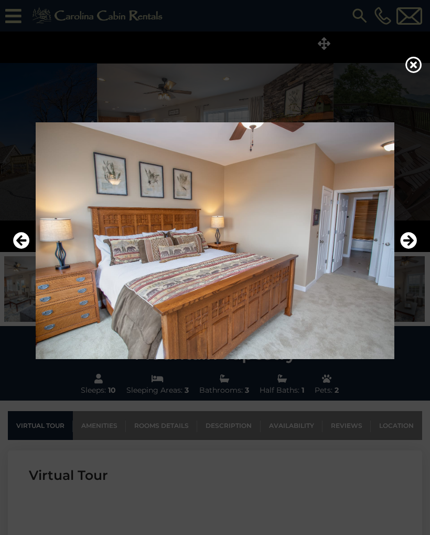
click at [416, 236] on icon "Next" at bounding box center [408, 240] width 17 height 17
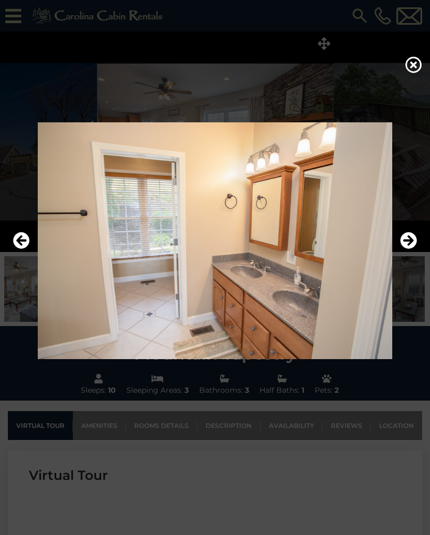
click at [412, 239] on icon "Next" at bounding box center [408, 240] width 17 height 17
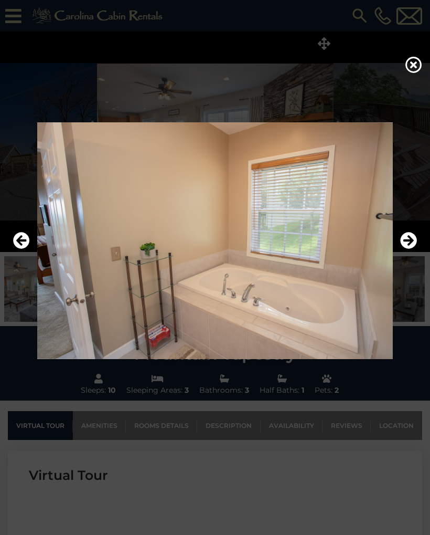
click at [413, 236] on icon "Next" at bounding box center [408, 240] width 17 height 17
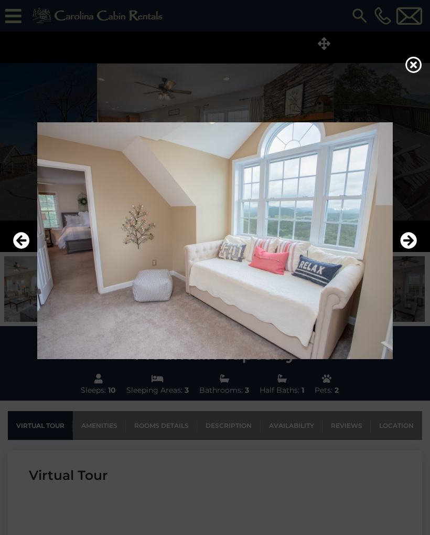
click at [413, 239] on icon "Next" at bounding box center [408, 240] width 17 height 17
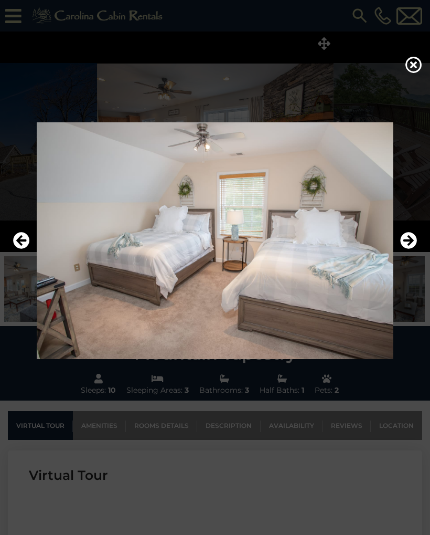
click at [410, 241] on icon "Next" at bounding box center [408, 240] width 17 height 17
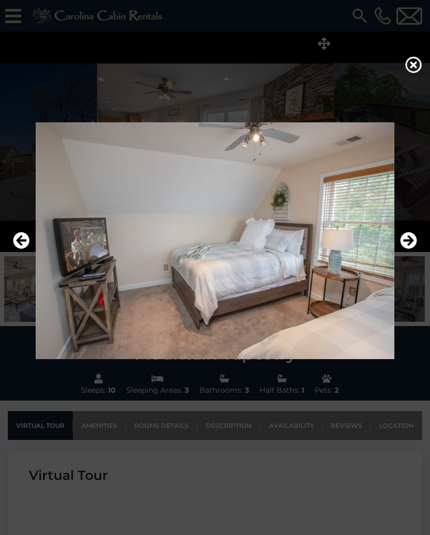
click at [412, 245] on icon "Next" at bounding box center [408, 240] width 17 height 17
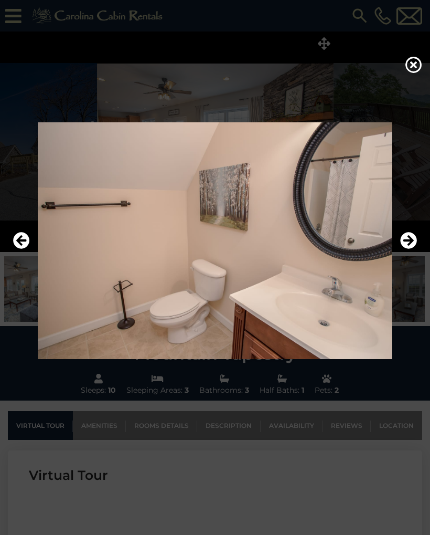
click at [412, 244] on icon "Next" at bounding box center [408, 240] width 17 height 17
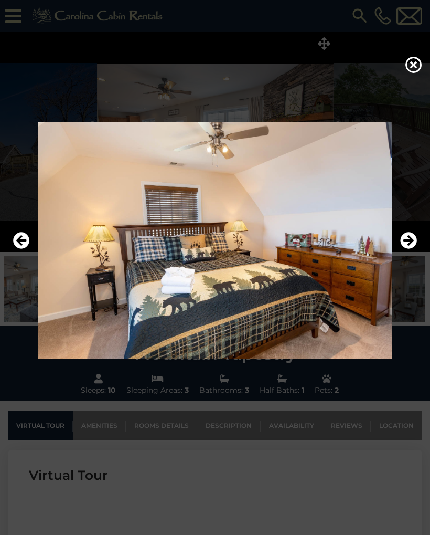
click at [411, 243] on icon "Next" at bounding box center [408, 240] width 17 height 17
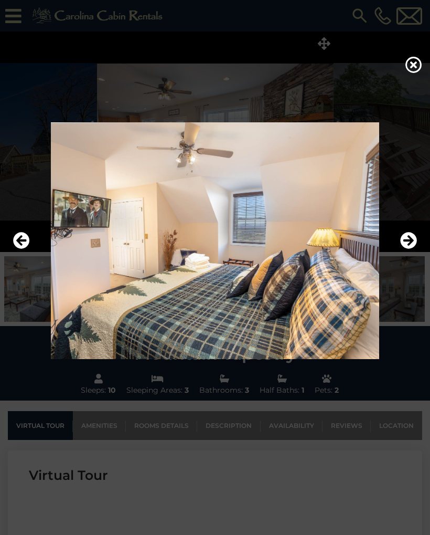
click at [411, 244] on icon "Next" at bounding box center [408, 240] width 17 height 17
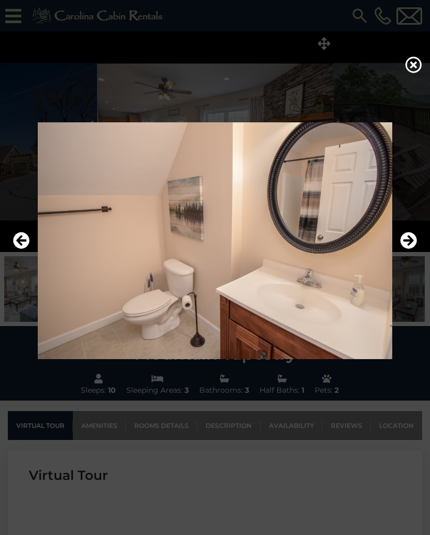
click at [413, 244] on icon "Next" at bounding box center [408, 240] width 17 height 17
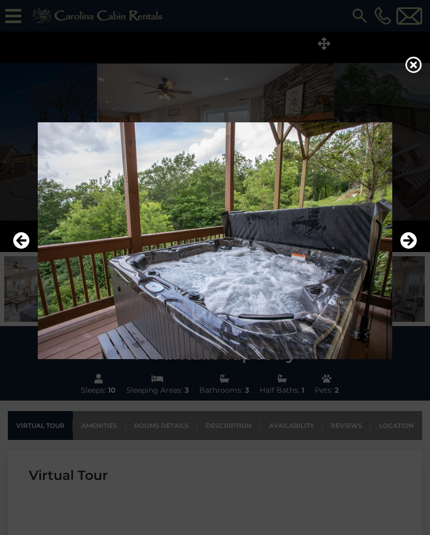
click at [412, 242] on icon "Next" at bounding box center [408, 240] width 17 height 17
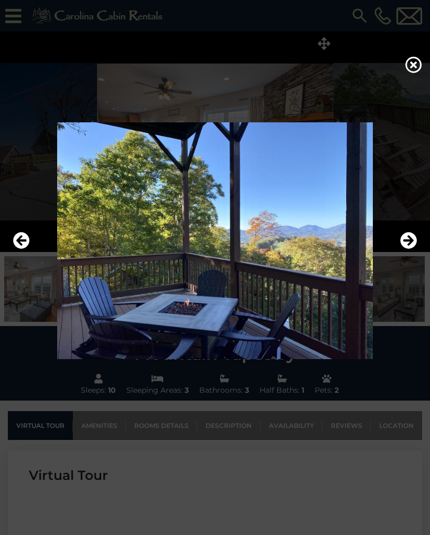
click at [413, 242] on icon "Next" at bounding box center [408, 240] width 17 height 17
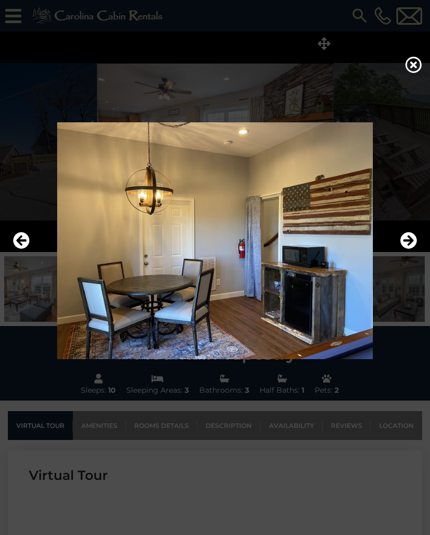
click at [410, 237] on icon "Next" at bounding box center [408, 240] width 17 height 17
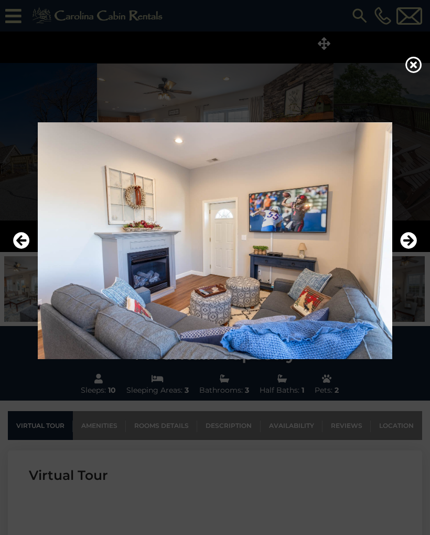
click at [414, 240] on icon "Next" at bounding box center [408, 240] width 17 height 17
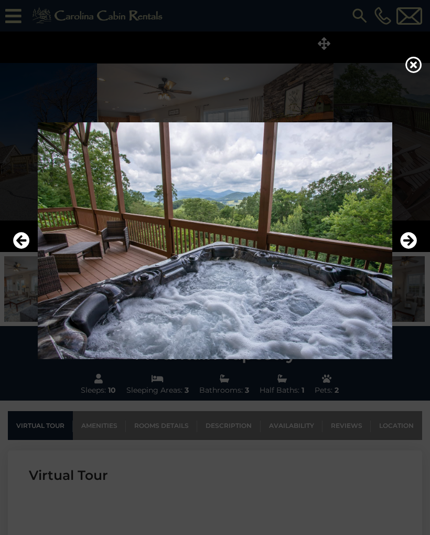
click at [415, 239] on icon "Next" at bounding box center [408, 240] width 17 height 17
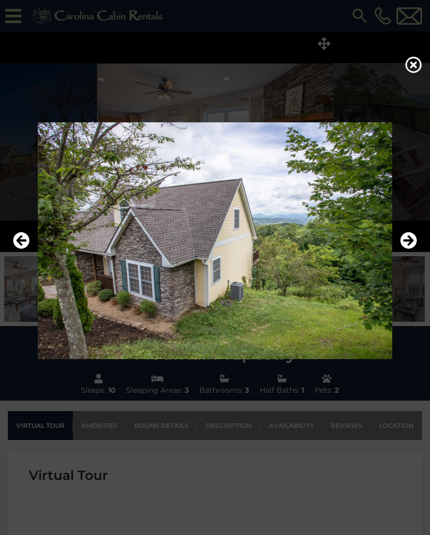
click at [415, 242] on icon "Next" at bounding box center [408, 240] width 17 height 17
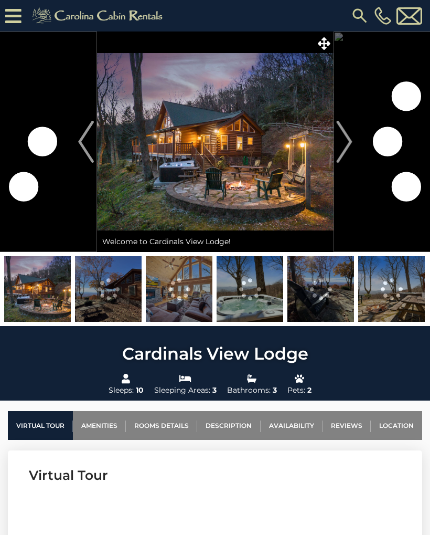
click at [325, 45] on icon at bounding box center [324, 43] width 13 height 13
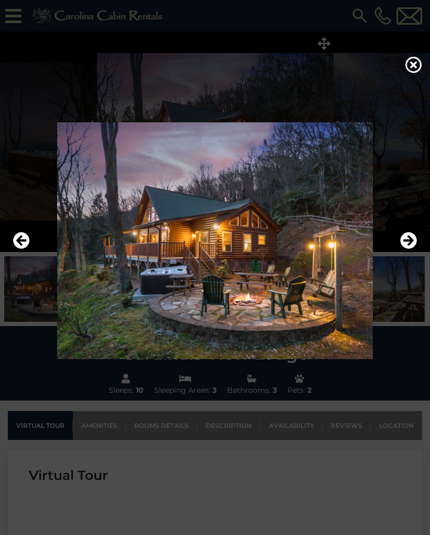
click at [410, 243] on icon "Next" at bounding box center [408, 240] width 17 height 17
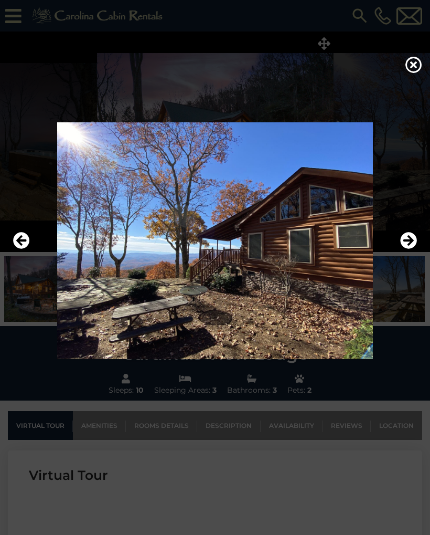
click at [407, 247] on icon "Next" at bounding box center [408, 240] width 17 height 17
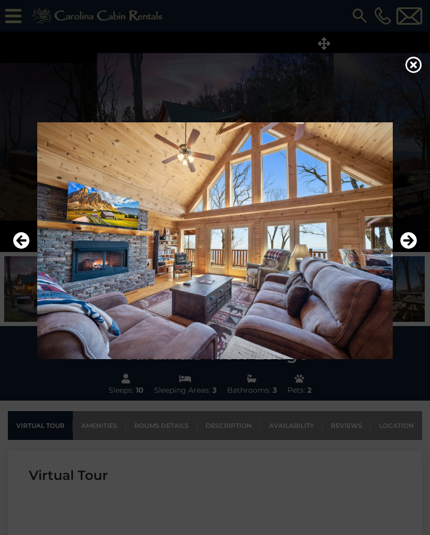
click at [406, 240] on icon "Next" at bounding box center [408, 240] width 17 height 17
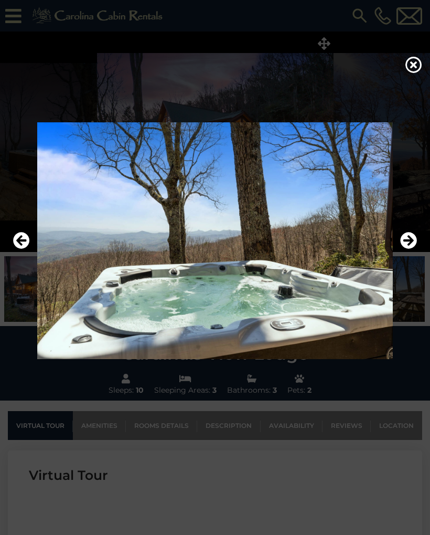
click at [406, 239] on icon "Next" at bounding box center [408, 240] width 17 height 17
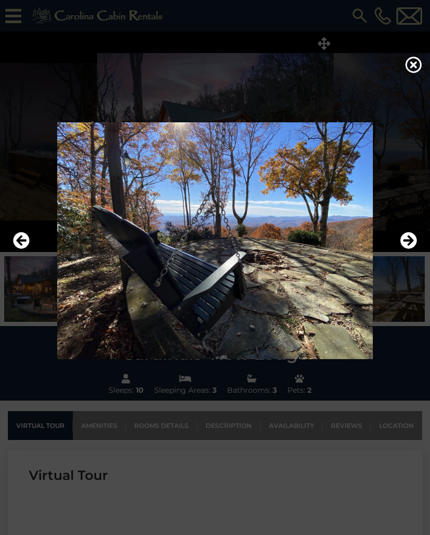
click at [408, 243] on icon "Next" at bounding box center [408, 240] width 17 height 17
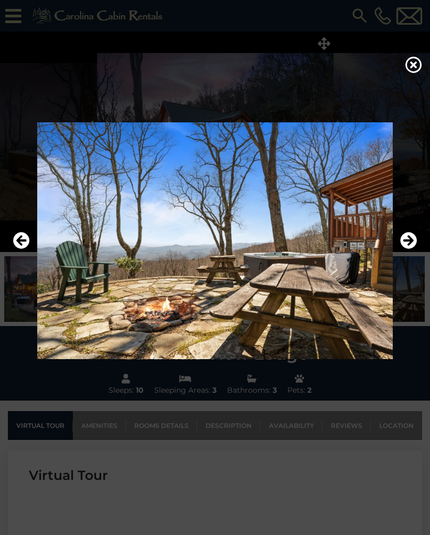
click at [413, 245] on icon "Next" at bounding box center [408, 240] width 17 height 17
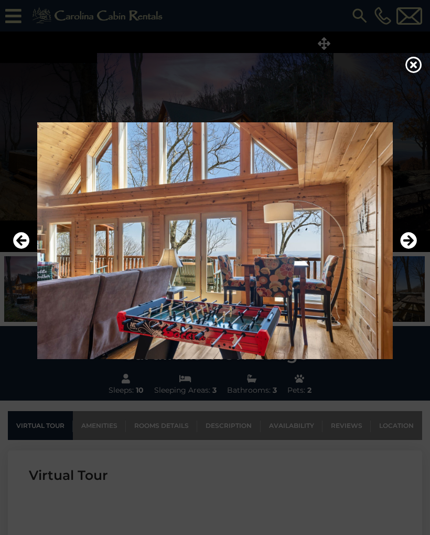
click at [407, 242] on icon "Next" at bounding box center [408, 240] width 17 height 17
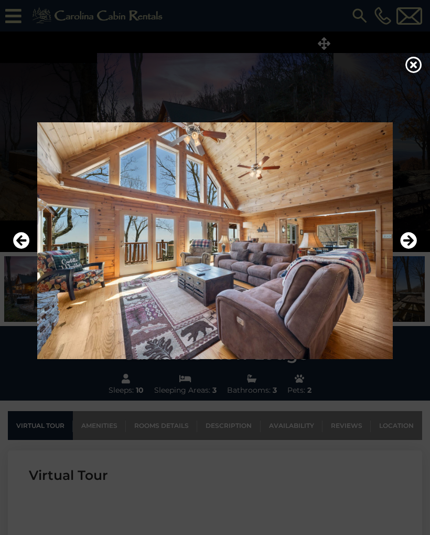
click at [411, 243] on icon "Next" at bounding box center [408, 240] width 17 height 17
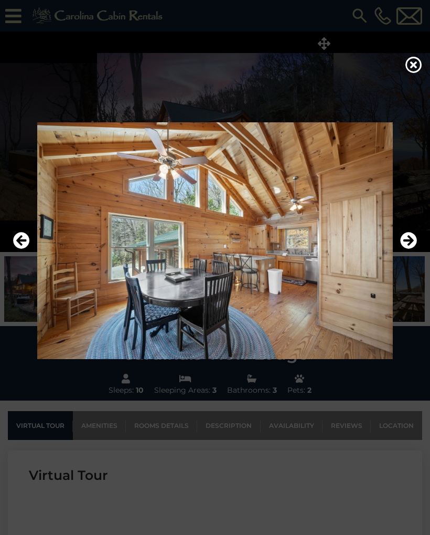
click at [413, 242] on icon "Next" at bounding box center [408, 240] width 17 height 17
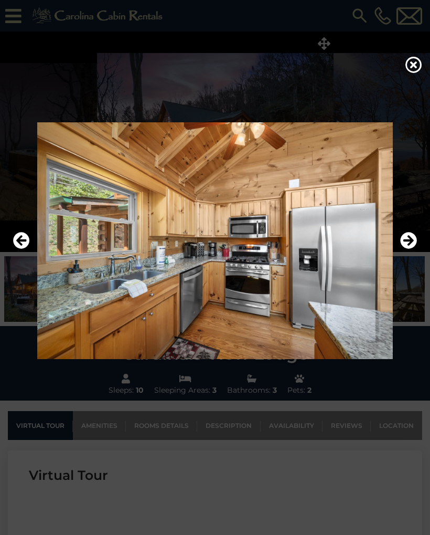
click at [417, 242] on img at bounding box center [214, 240] width 409 height 237
click at [404, 243] on icon "Next" at bounding box center [408, 240] width 17 height 17
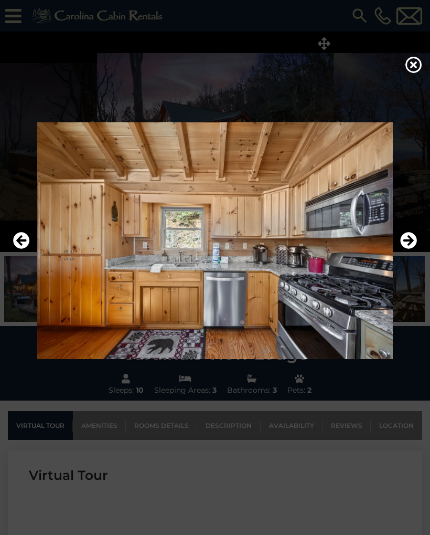
click at [411, 241] on icon "Next" at bounding box center [408, 240] width 17 height 17
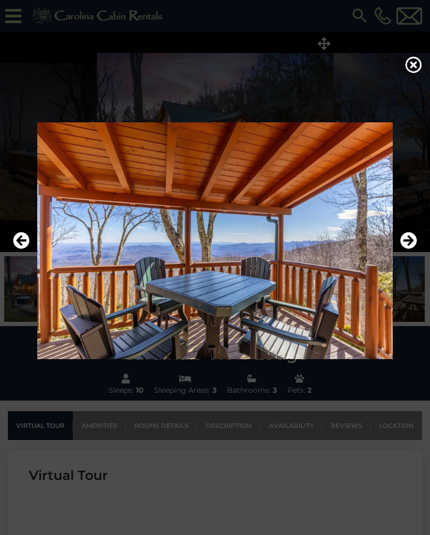
click at [412, 242] on icon "Next" at bounding box center [408, 240] width 17 height 17
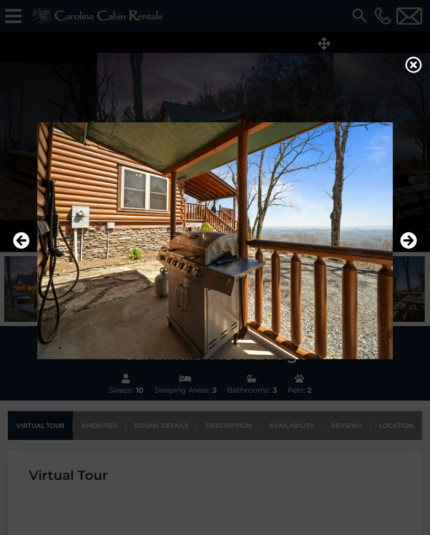
click at [413, 242] on icon "Next" at bounding box center [408, 240] width 17 height 17
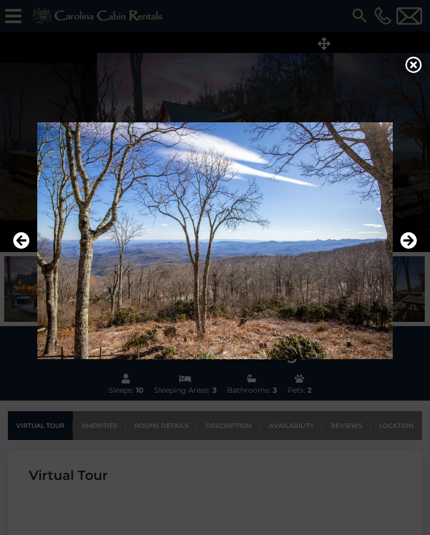
click at [406, 244] on icon "Next" at bounding box center [408, 240] width 17 height 17
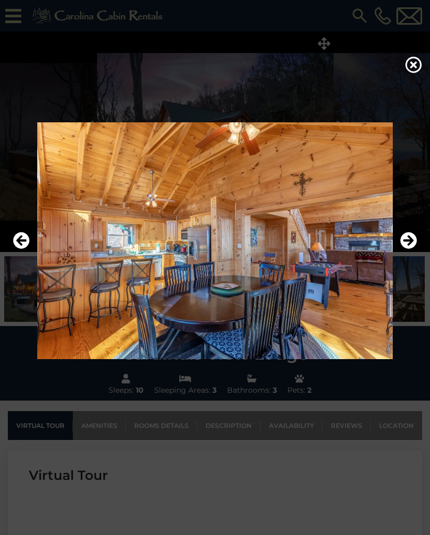
click at [416, 242] on icon "Next" at bounding box center [408, 240] width 17 height 17
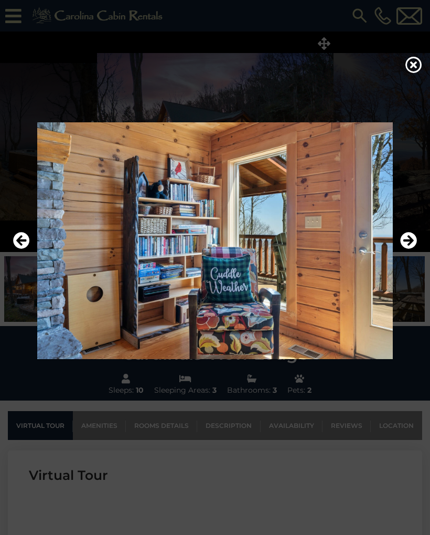
click at [409, 241] on icon "Next" at bounding box center [408, 240] width 17 height 17
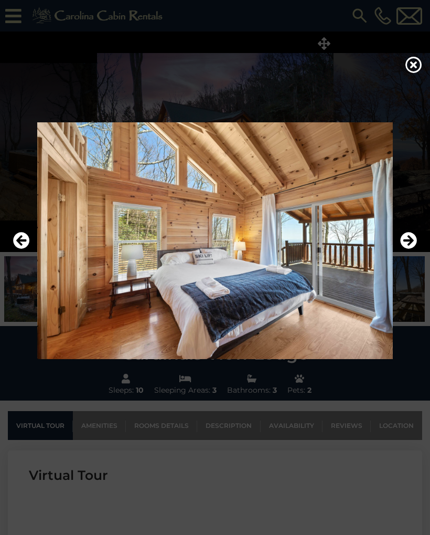
click at [411, 244] on icon "Next" at bounding box center [408, 240] width 17 height 17
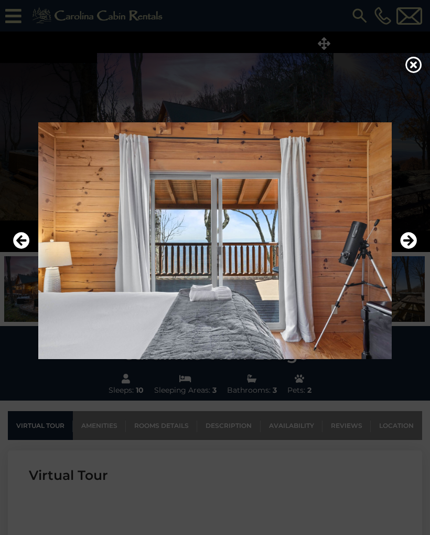
click at [405, 238] on icon "Next" at bounding box center [408, 240] width 17 height 17
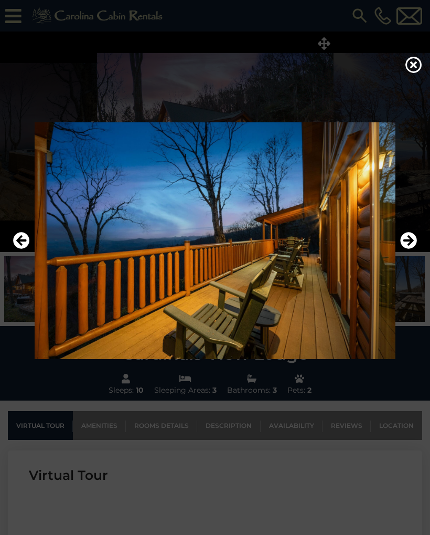
click at [407, 236] on icon "Next" at bounding box center [408, 240] width 17 height 17
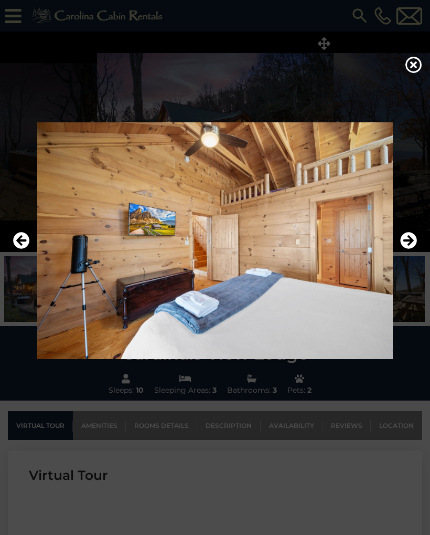
click at [406, 240] on icon "Next" at bounding box center [408, 240] width 17 height 17
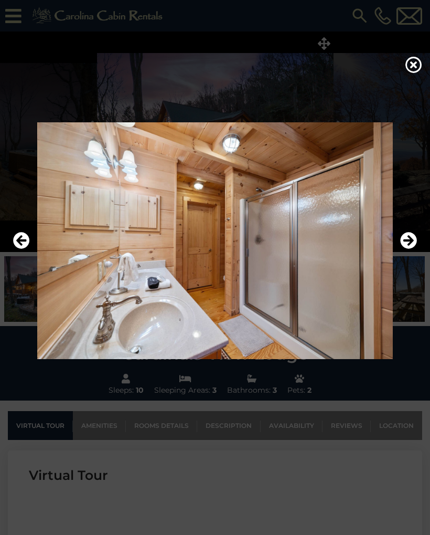
click at [407, 240] on icon "Next" at bounding box center [408, 240] width 17 height 17
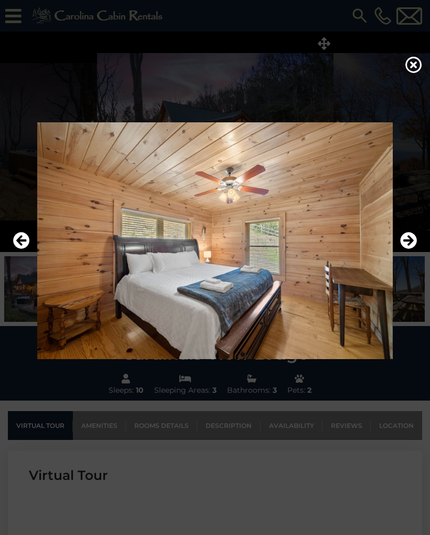
click at [409, 238] on icon "Next" at bounding box center [408, 240] width 17 height 17
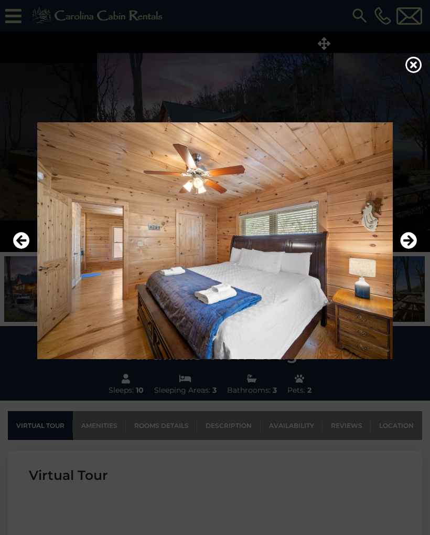
click at [407, 240] on icon "Next" at bounding box center [408, 240] width 17 height 17
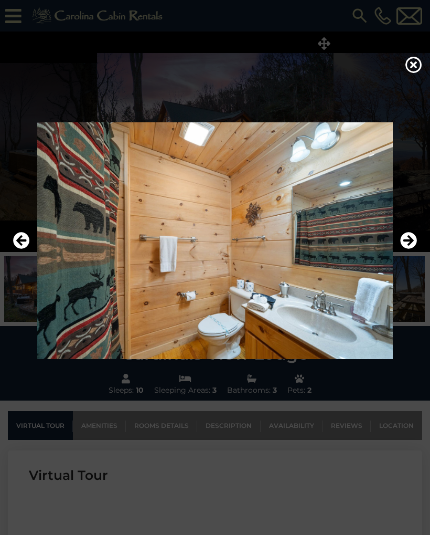
click at [408, 242] on icon "Next" at bounding box center [408, 240] width 17 height 17
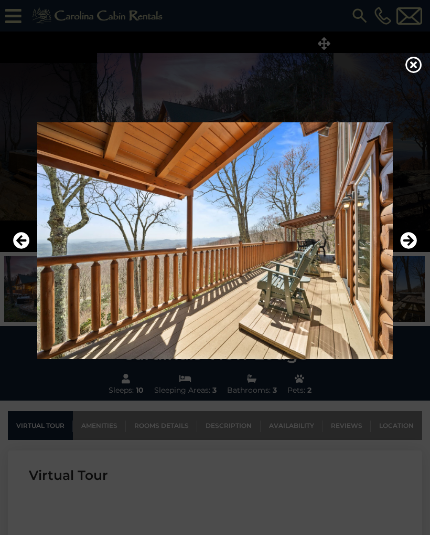
click at [406, 242] on icon "Next" at bounding box center [408, 240] width 17 height 17
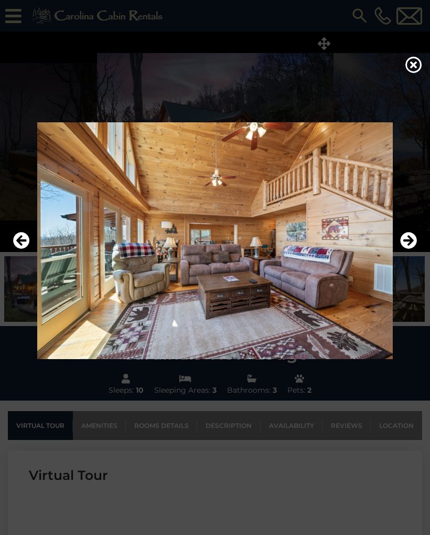
click at [408, 241] on icon "Next" at bounding box center [408, 240] width 17 height 17
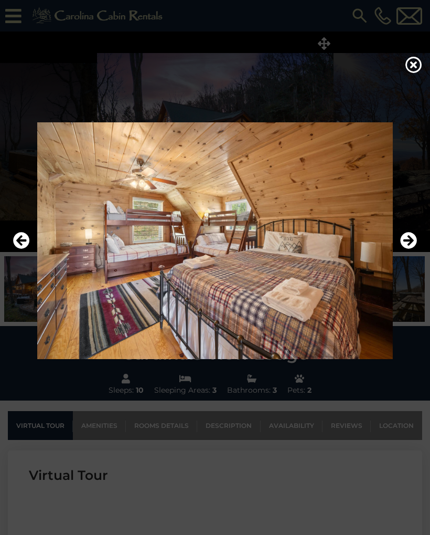
click at [412, 239] on icon "Next" at bounding box center [408, 240] width 17 height 17
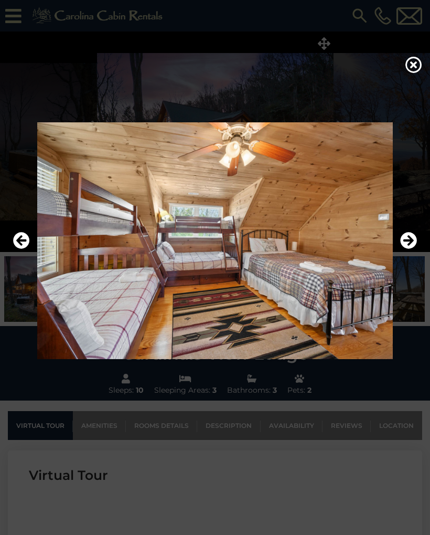
click at [413, 239] on icon "Next" at bounding box center [408, 240] width 17 height 17
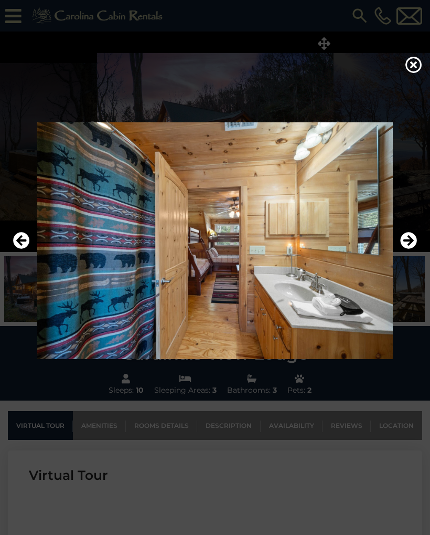
click at [408, 239] on icon "Next" at bounding box center [408, 240] width 17 height 17
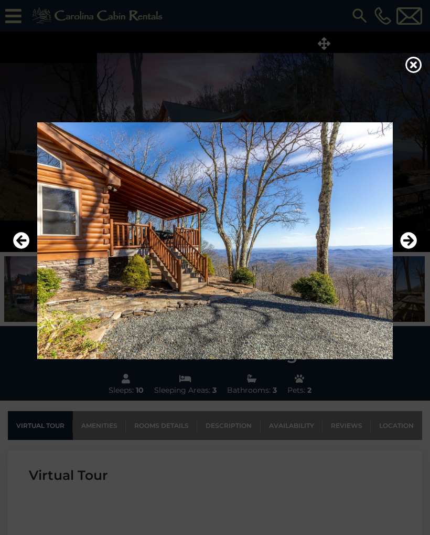
click at [412, 241] on icon "Next" at bounding box center [408, 240] width 17 height 17
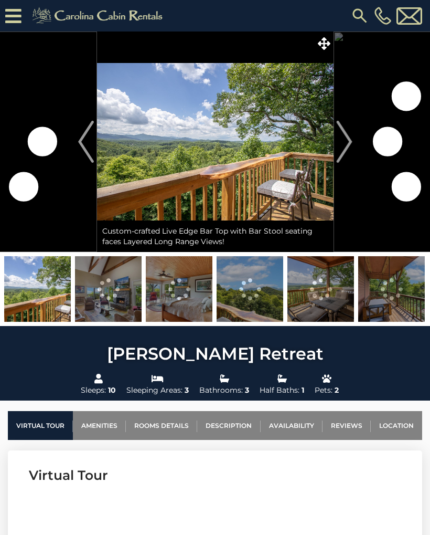
click at [316, 39] on span at bounding box center [324, 43] width 18 height 18
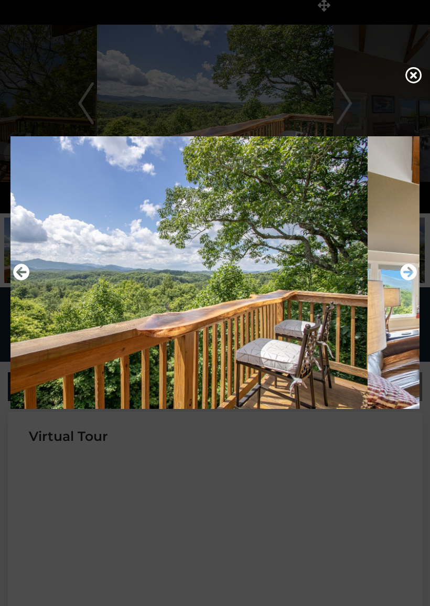
scroll to position [40, 0]
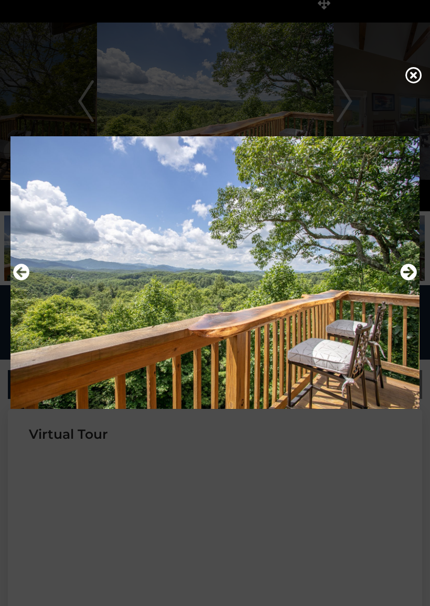
click at [416, 273] on icon "Next" at bounding box center [408, 272] width 17 height 17
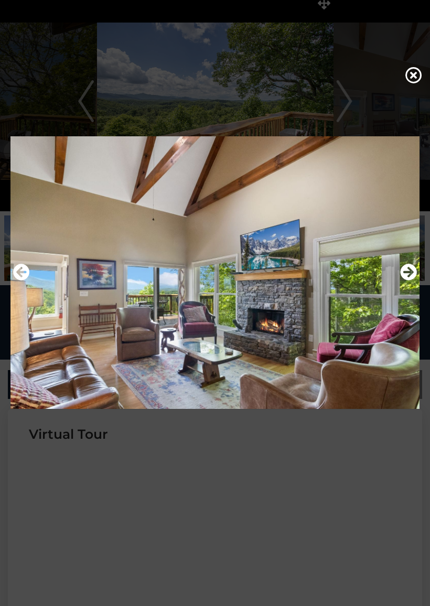
click at [411, 274] on icon "Next" at bounding box center [408, 272] width 17 height 17
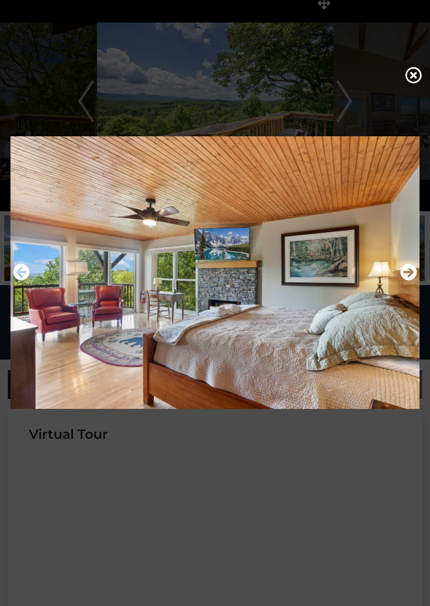
click at [413, 271] on icon "Next" at bounding box center [408, 272] width 17 height 17
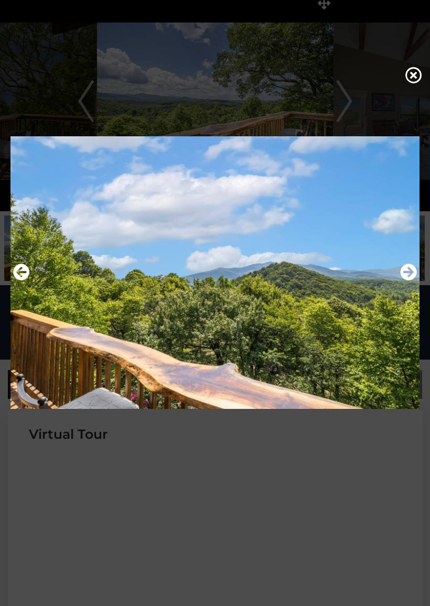
click at [412, 276] on icon "Next" at bounding box center [408, 272] width 17 height 17
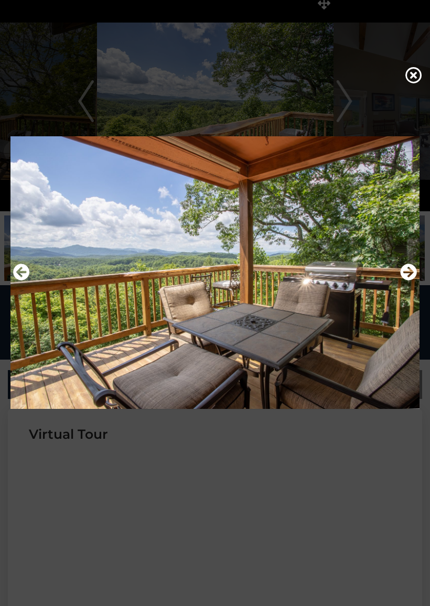
click at [414, 275] on icon "Next" at bounding box center [408, 272] width 17 height 17
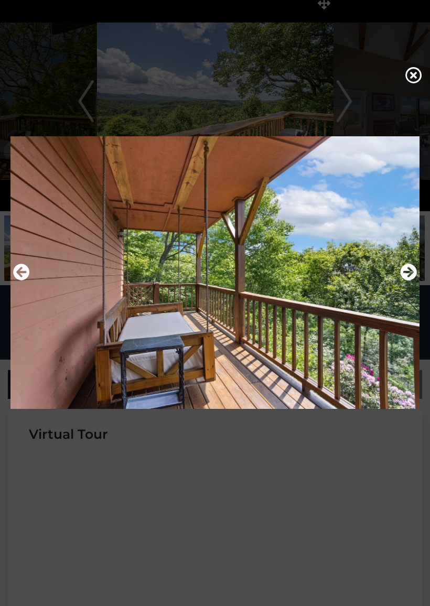
click at [414, 273] on icon "Next" at bounding box center [408, 272] width 17 height 17
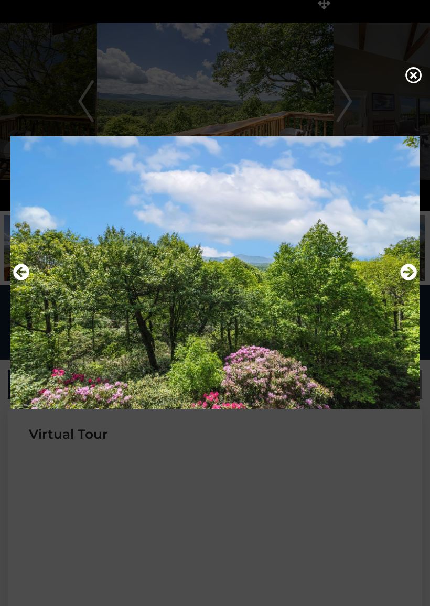
click at [413, 275] on icon "Next" at bounding box center [408, 272] width 17 height 17
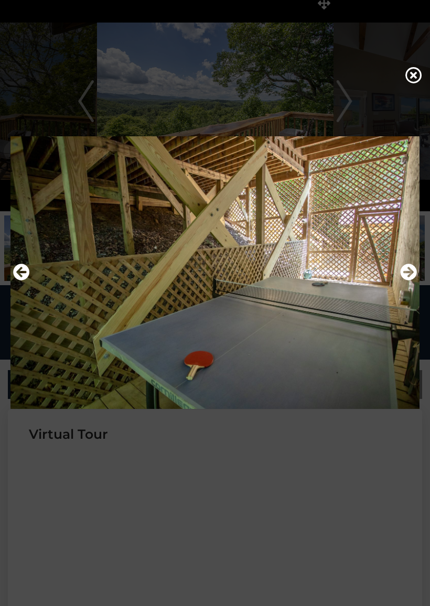
click at [415, 272] on icon "Next" at bounding box center [408, 272] width 17 height 17
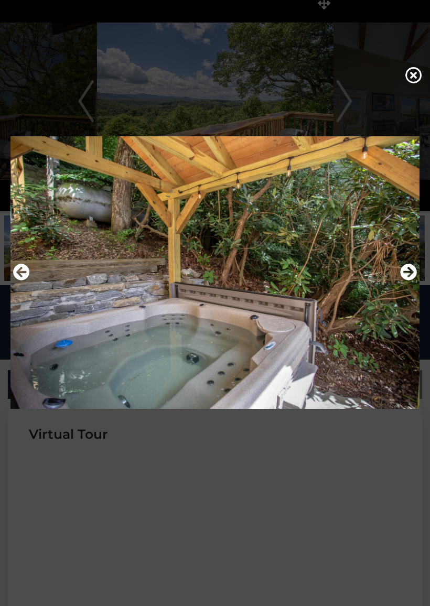
click at [413, 273] on icon "Next" at bounding box center [408, 272] width 17 height 17
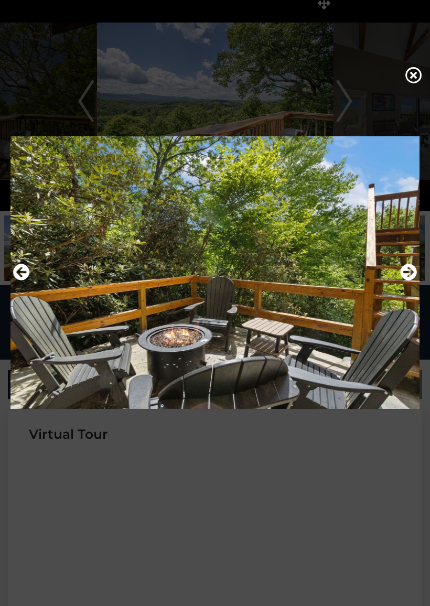
click at [411, 271] on icon "Next" at bounding box center [408, 272] width 17 height 17
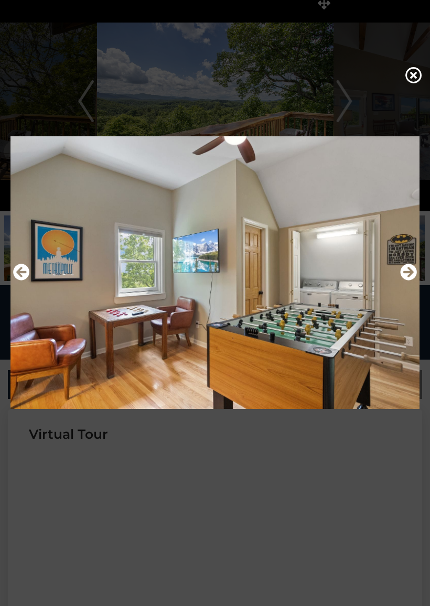
click at [413, 269] on icon "Next" at bounding box center [408, 272] width 17 height 17
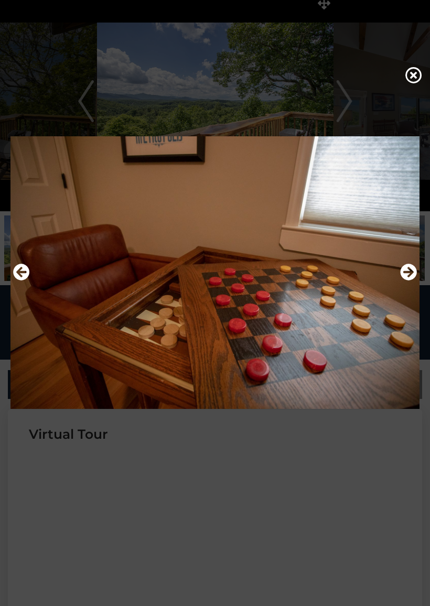
click at [414, 272] on icon "Next" at bounding box center [408, 272] width 17 height 17
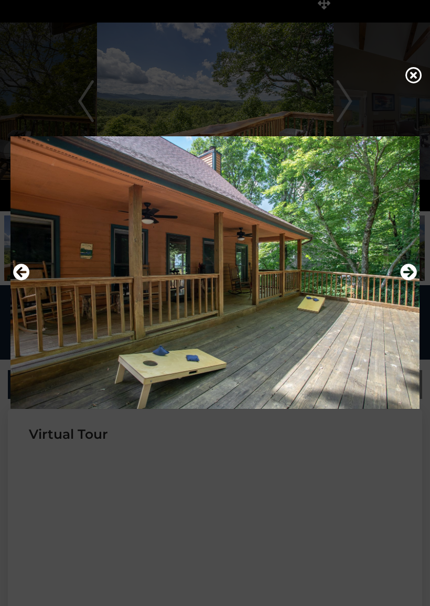
click at [411, 273] on icon "Next" at bounding box center [408, 272] width 17 height 17
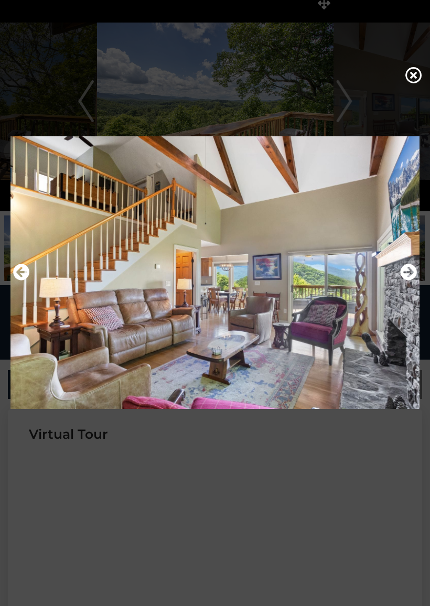
click at [409, 275] on icon "Next" at bounding box center [408, 272] width 17 height 17
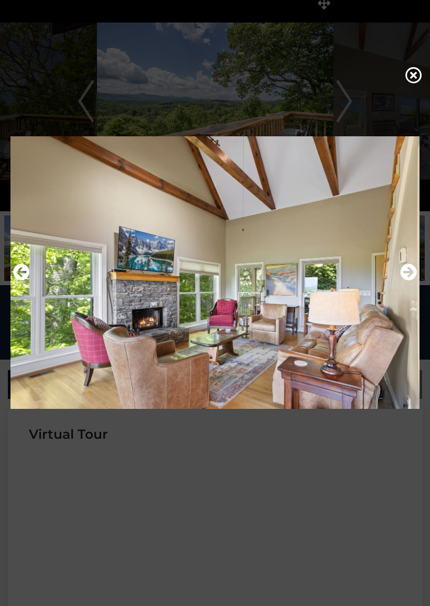
click at [413, 270] on icon "Next" at bounding box center [408, 272] width 17 height 17
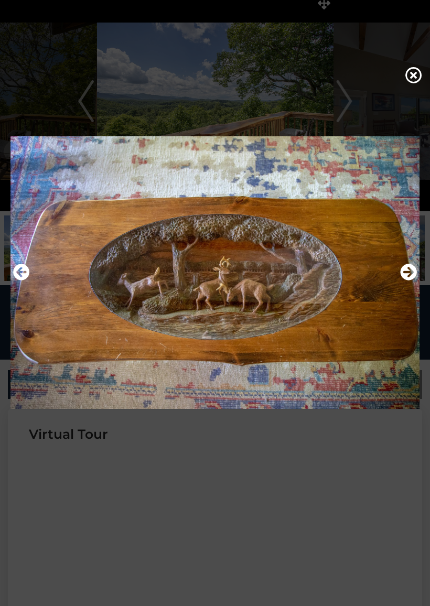
click at [412, 271] on icon "Next" at bounding box center [408, 272] width 17 height 17
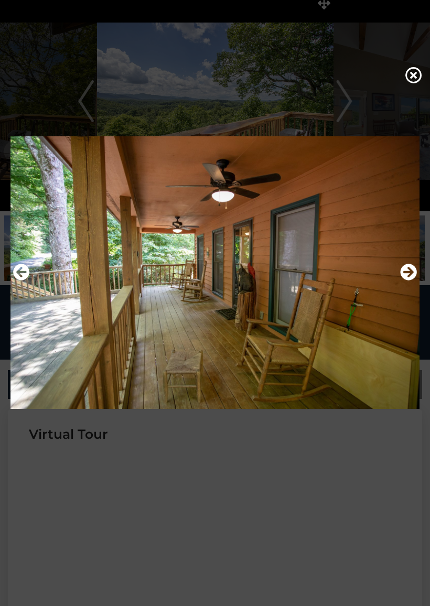
click at [413, 271] on icon "Next" at bounding box center [408, 272] width 17 height 17
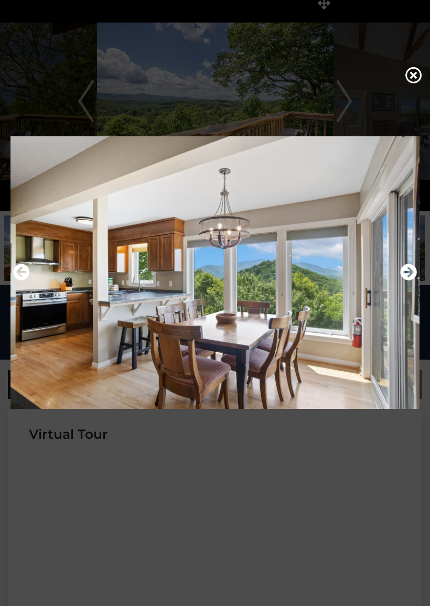
click at [413, 273] on icon "Next" at bounding box center [408, 272] width 17 height 17
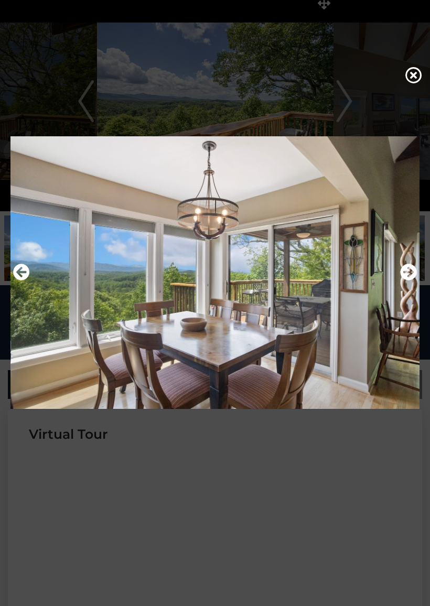
click at [413, 270] on icon "Next" at bounding box center [408, 272] width 17 height 17
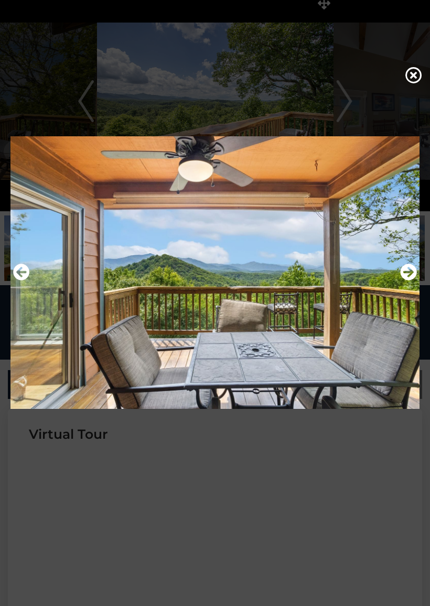
click at [415, 271] on icon "Next" at bounding box center [408, 272] width 17 height 17
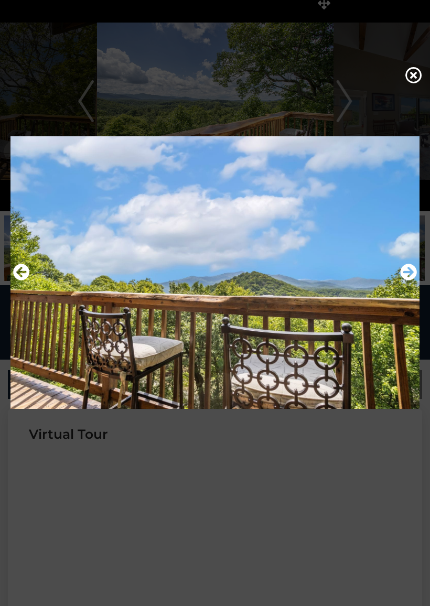
click at [414, 271] on icon "Next" at bounding box center [408, 272] width 17 height 17
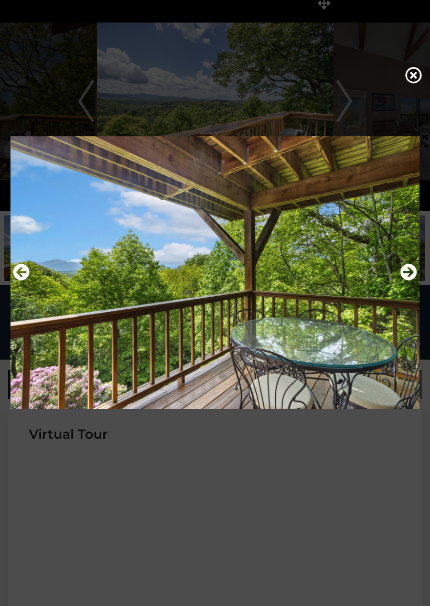
click at [415, 269] on icon "Next" at bounding box center [408, 272] width 17 height 17
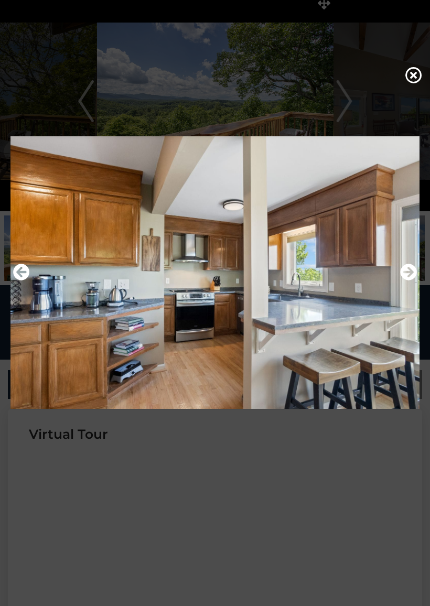
click at [414, 272] on icon "Next" at bounding box center [408, 272] width 17 height 17
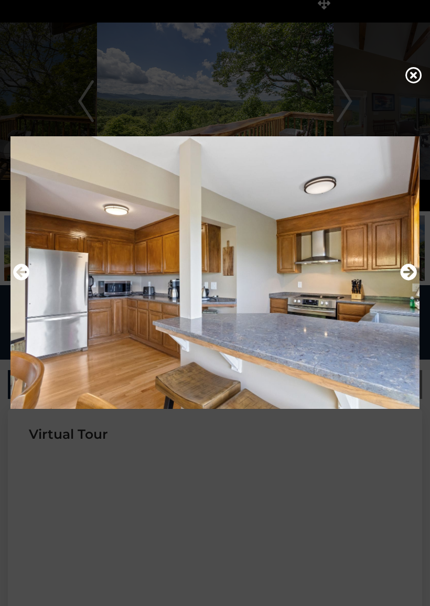
click at [415, 271] on icon "Next" at bounding box center [408, 272] width 17 height 17
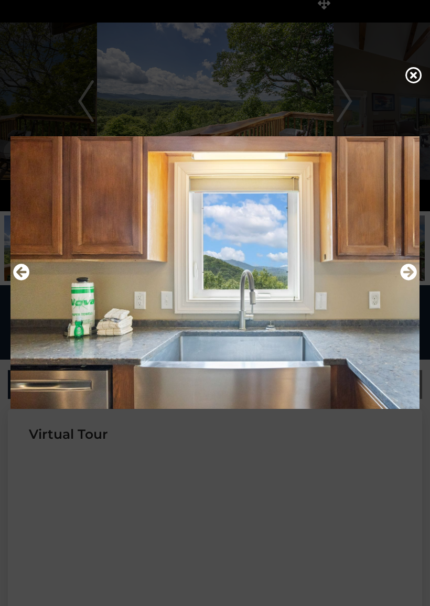
click at [416, 270] on icon "Next" at bounding box center [408, 272] width 17 height 17
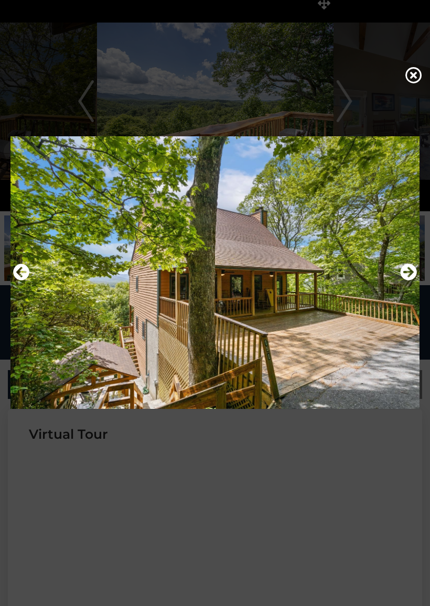
click at [416, 273] on icon "Next" at bounding box center [408, 272] width 17 height 17
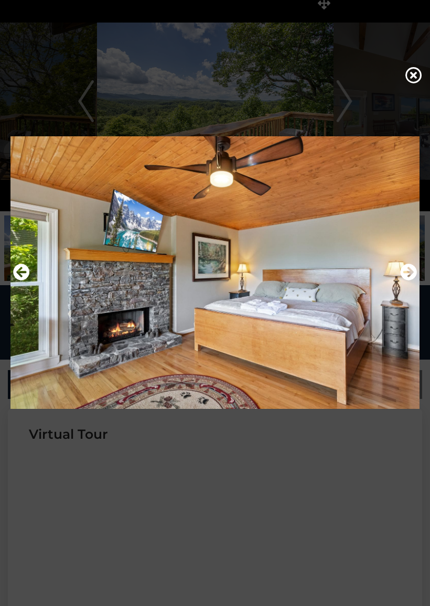
click at [417, 270] on icon "Next" at bounding box center [408, 272] width 17 height 17
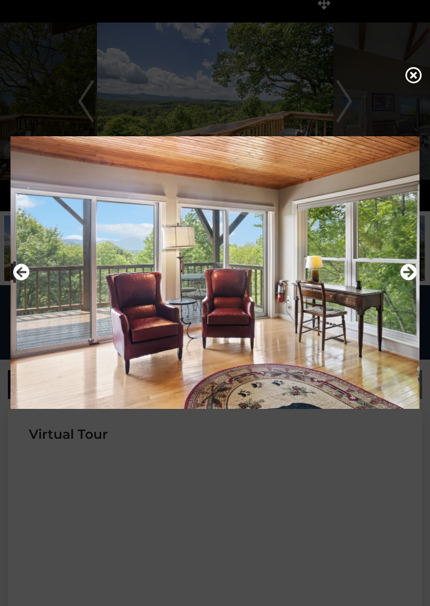
click at [419, 267] on img at bounding box center [214, 273] width 409 height 280
click at [413, 272] on icon "Next" at bounding box center [408, 272] width 17 height 17
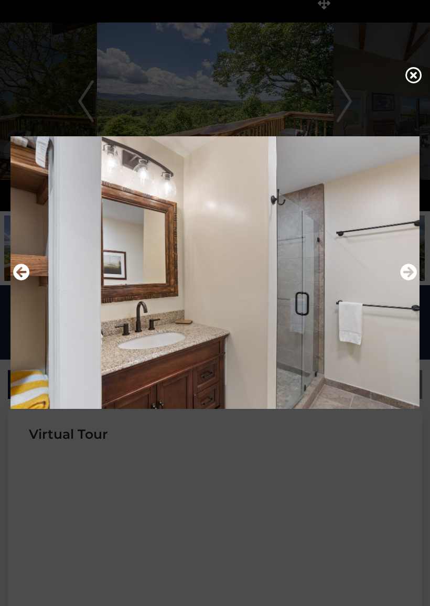
click at [415, 274] on icon "Next" at bounding box center [408, 272] width 17 height 17
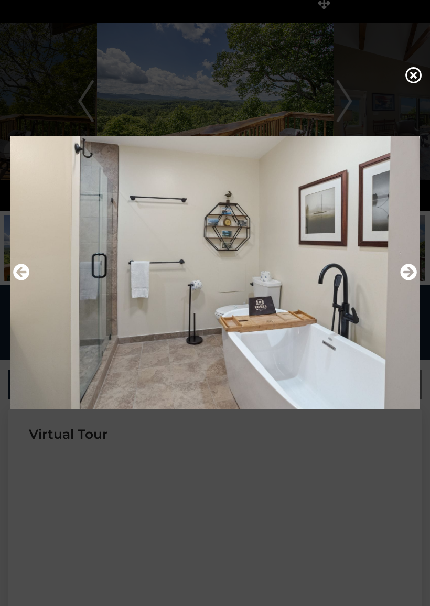
click at [414, 272] on icon "Next" at bounding box center [408, 272] width 17 height 17
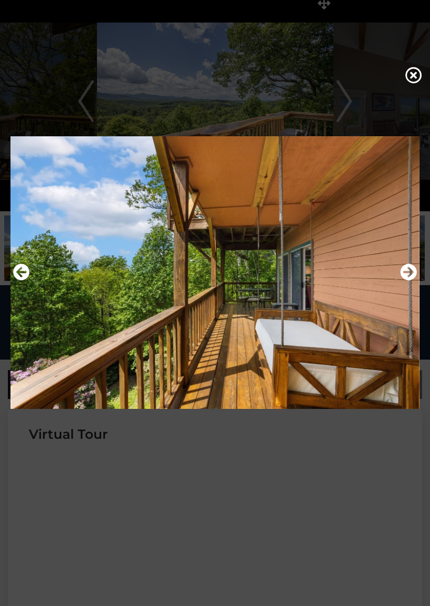
click at [413, 271] on icon "Next" at bounding box center [408, 272] width 17 height 17
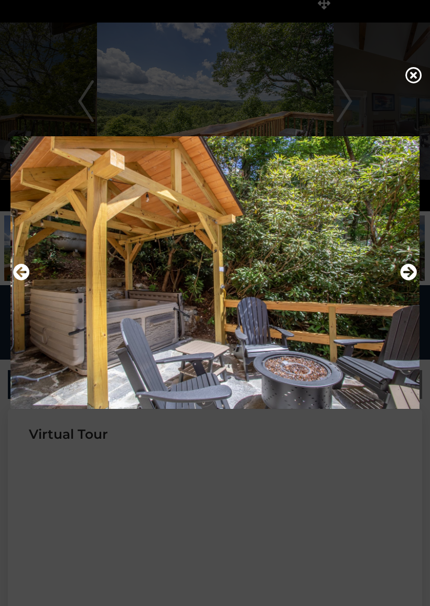
click at [416, 271] on icon "Next" at bounding box center [408, 272] width 17 height 17
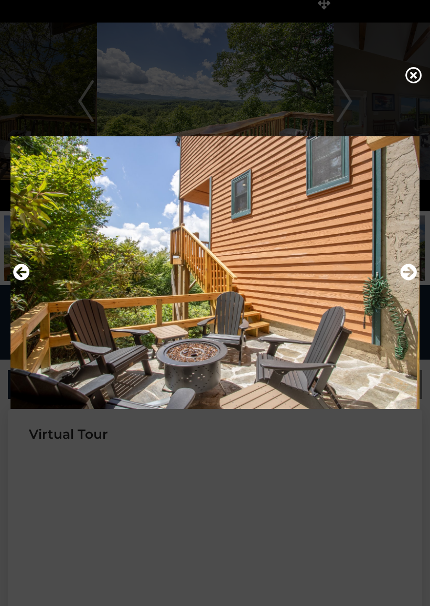
click at [412, 271] on icon "Next" at bounding box center [408, 272] width 17 height 17
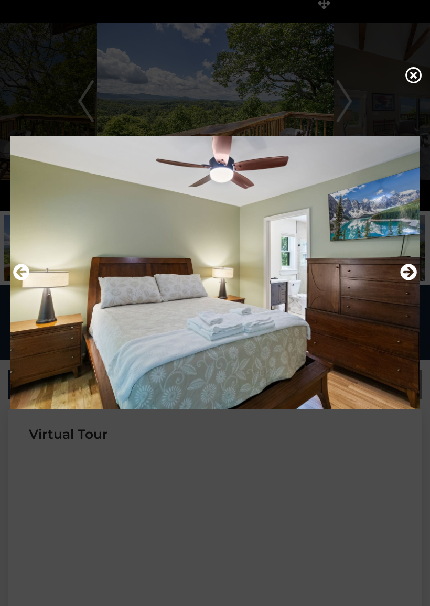
click at [416, 271] on icon "Next" at bounding box center [408, 272] width 17 height 17
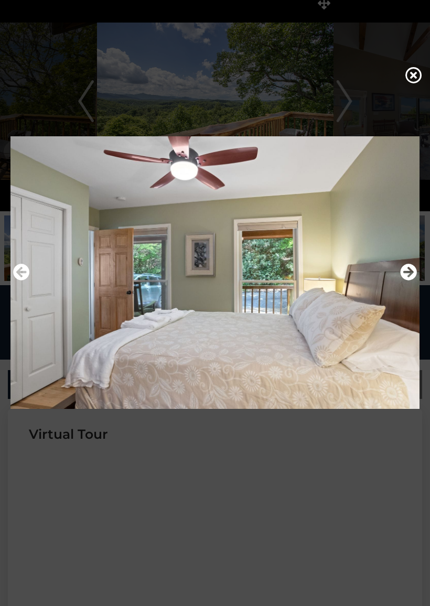
click at [416, 271] on icon "Next" at bounding box center [408, 272] width 17 height 17
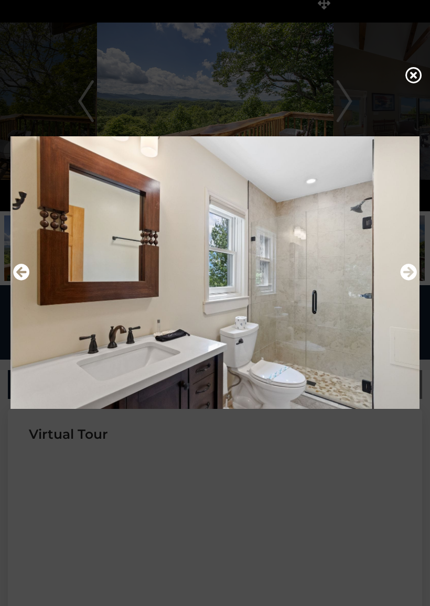
click at [413, 273] on icon "Next" at bounding box center [408, 272] width 17 height 17
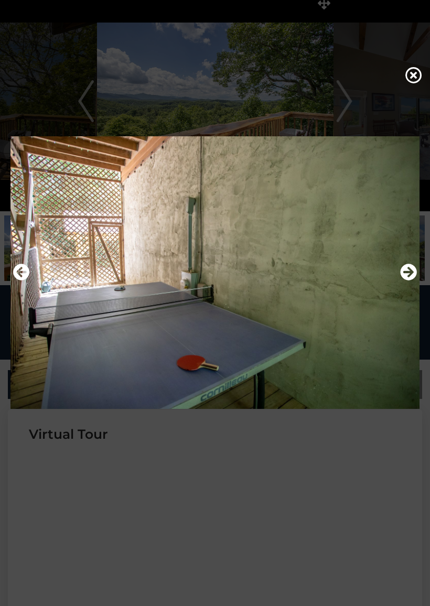
click at [413, 273] on icon "Next" at bounding box center [408, 272] width 17 height 17
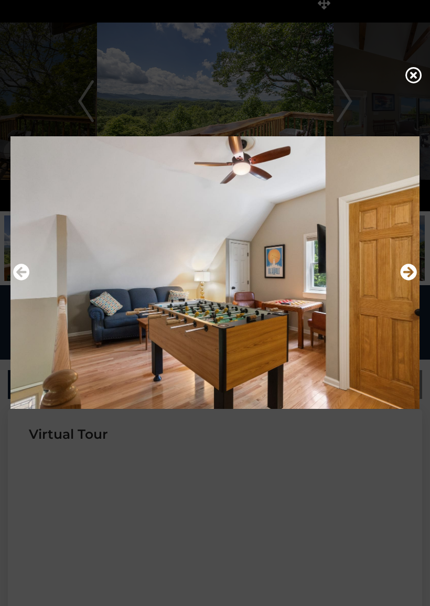
click at [415, 272] on icon "Next" at bounding box center [408, 272] width 17 height 17
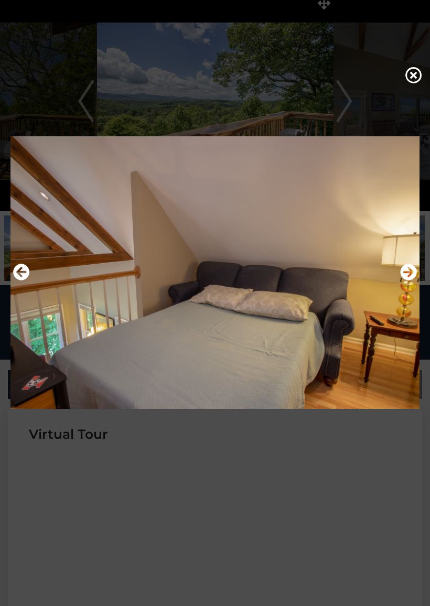
click at [414, 273] on icon "Next" at bounding box center [408, 272] width 17 height 17
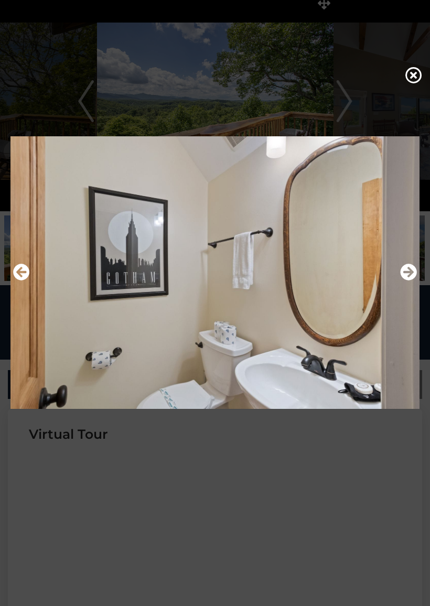
click at [415, 274] on icon "Next" at bounding box center [408, 272] width 17 height 17
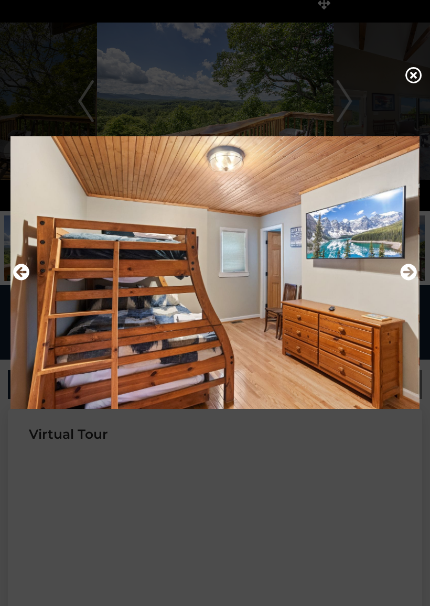
click at [415, 273] on icon "Next" at bounding box center [408, 272] width 17 height 17
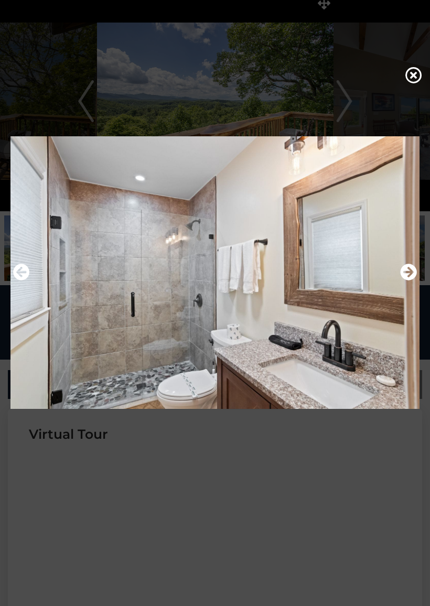
click at [414, 276] on icon "Next" at bounding box center [408, 272] width 17 height 17
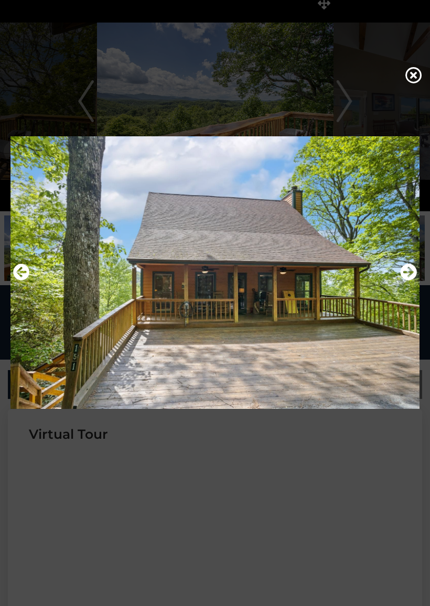
click at [416, 271] on icon "Next" at bounding box center [408, 272] width 17 height 17
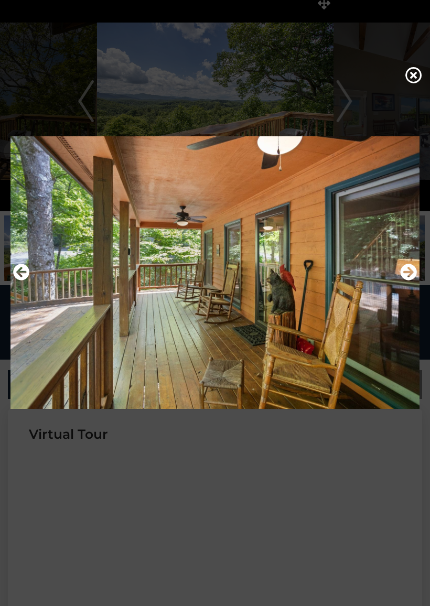
click at [416, 270] on icon "Next" at bounding box center [408, 272] width 17 height 17
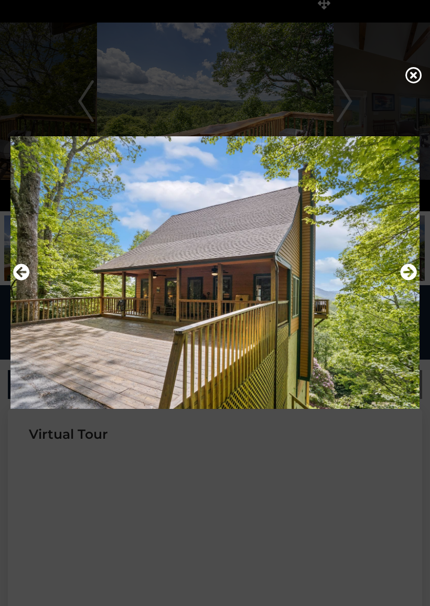
click at [415, 272] on icon "Next" at bounding box center [408, 272] width 17 height 17
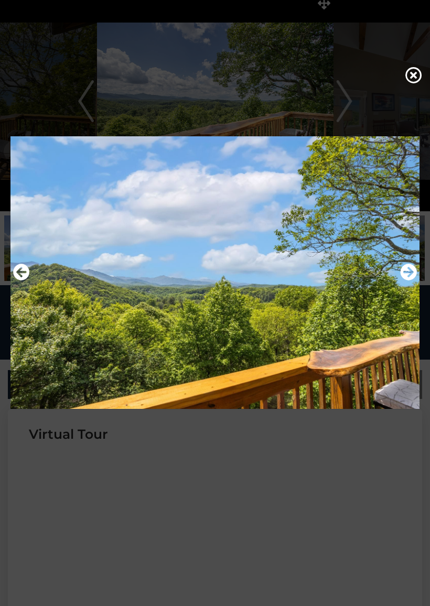
click at [415, 271] on icon "Next" at bounding box center [408, 272] width 17 height 17
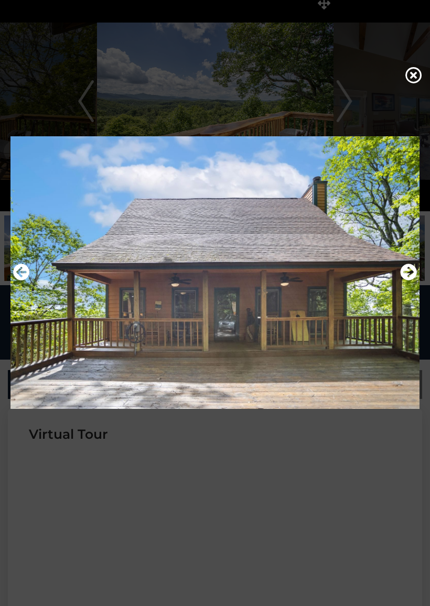
click at [415, 272] on icon "Next" at bounding box center [408, 272] width 17 height 17
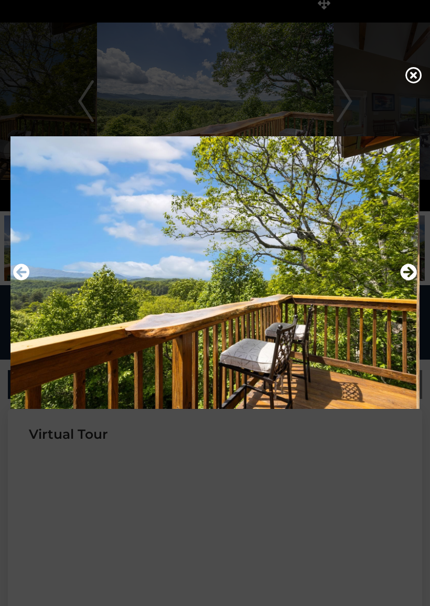
click at [415, 272] on icon "Next" at bounding box center [408, 272] width 17 height 17
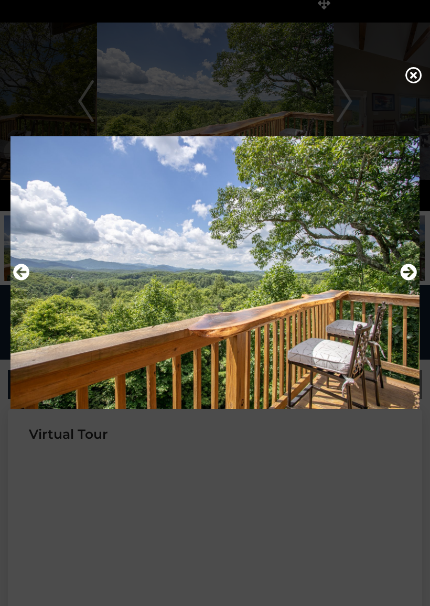
click at [416, 272] on icon "Next" at bounding box center [408, 272] width 17 height 17
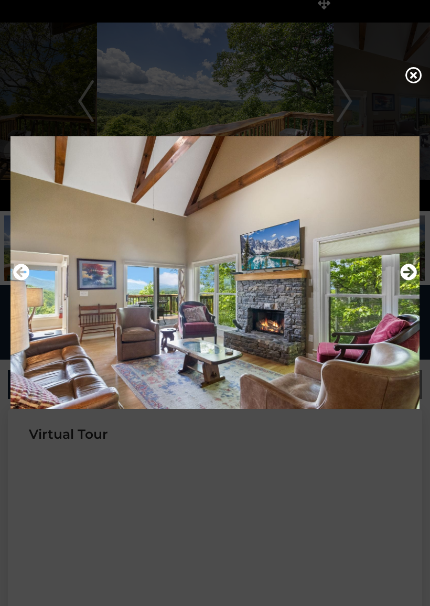
click at [414, 73] on icon at bounding box center [414, 75] width 17 height 17
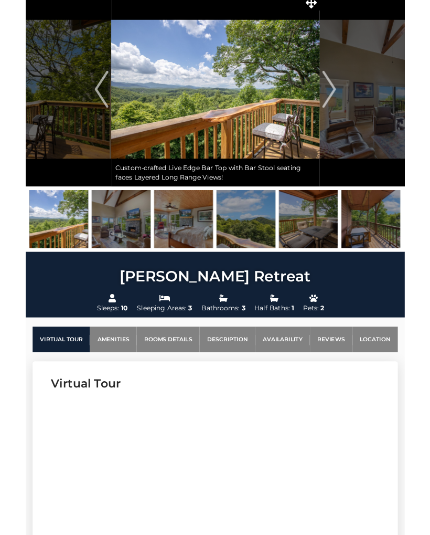
scroll to position [0, 0]
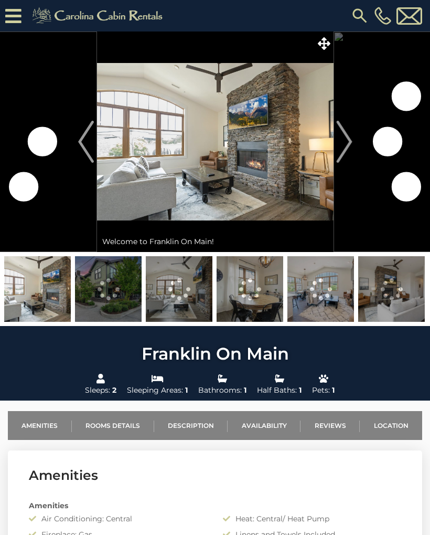
click at [321, 39] on icon at bounding box center [324, 43] width 13 height 13
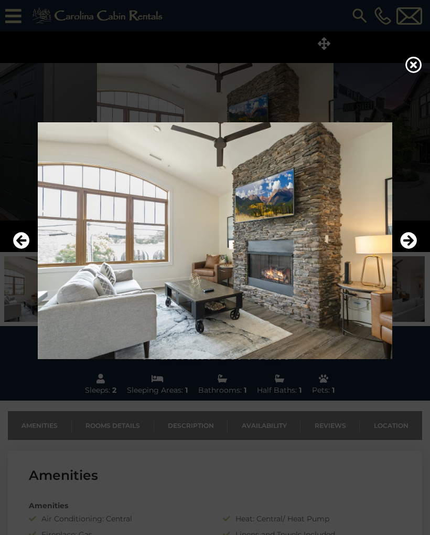
click at [411, 242] on icon "Next" at bounding box center [408, 240] width 17 height 17
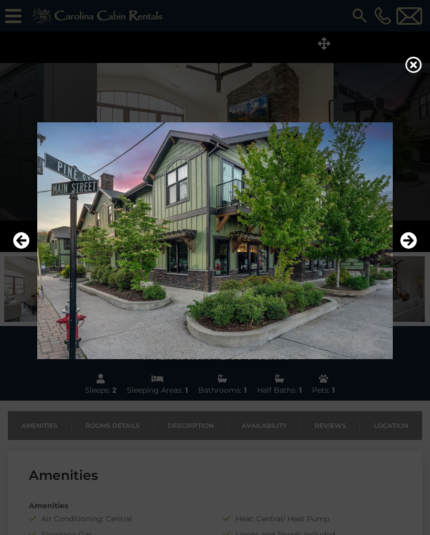
click at [413, 242] on icon "Next" at bounding box center [408, 240] width 17 height 17
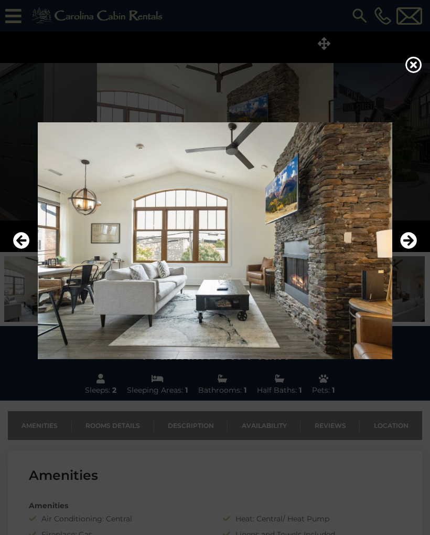
click at [414, 243] on icon "Next" at bounding box center [408, 240] width 17 height 17
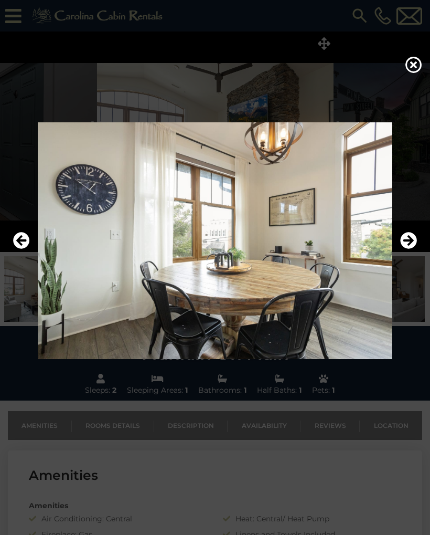
click at [414, 244] on icon "Next" at bounding box center [408, 240] width 17 height 17
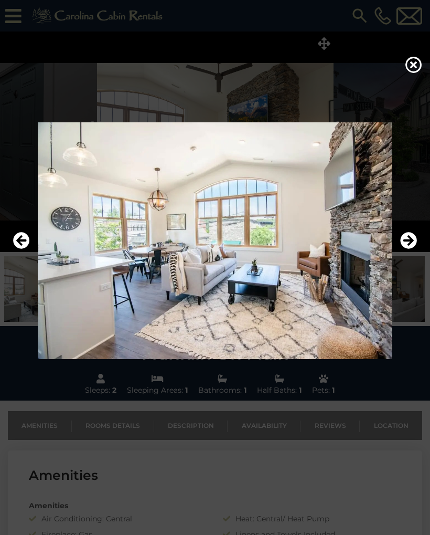
click at [415, 242] on icon "Next" at bounding box center [408, 240] width 17 height 17
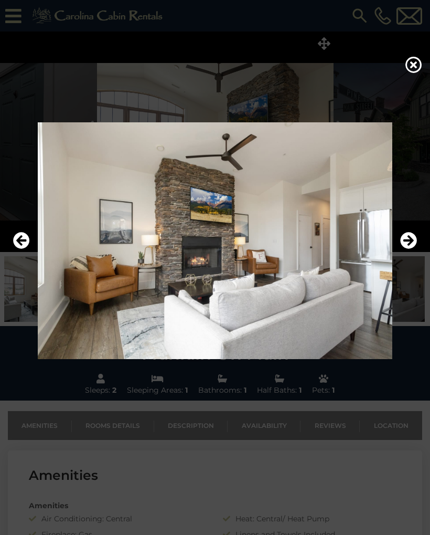
click at [414, 242] on icon "Next" at bounding box center [408, 240] width 17 height 17
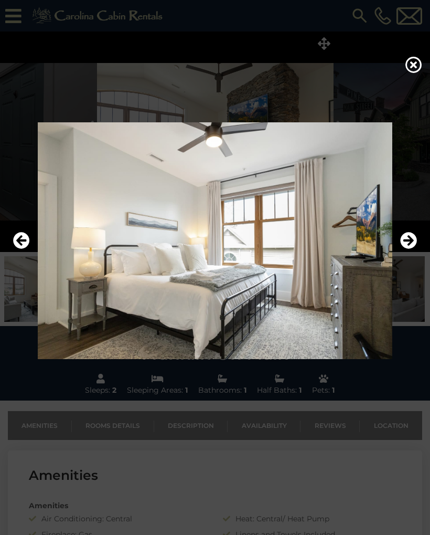
click at [416, 240] on icon "Next" at bounding box center [408, 240] width 17 height 17
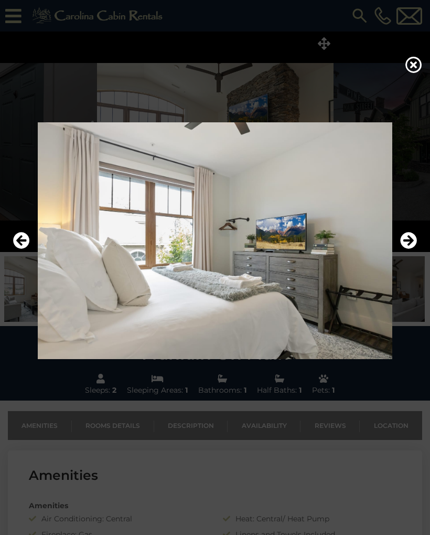
click at [416, 242] on icon "Next" at bounding box center [408, 240] width 17 height 17
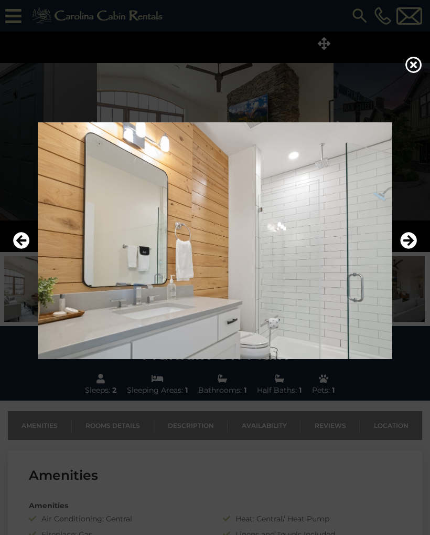
click at [414, 239] on icon "Next" at bounding box center [408, 240] width 17 height 17
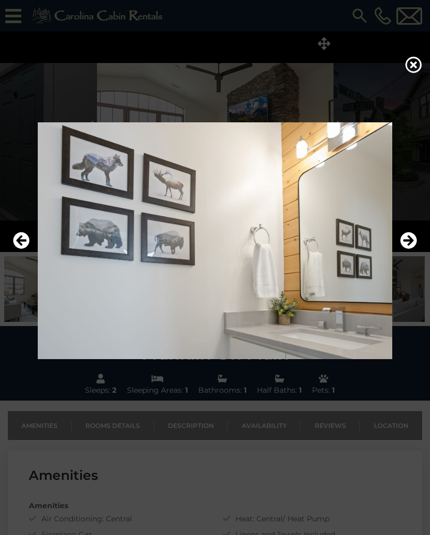
click at [416, 239] on icon "Next" at bounding box center [408, 240] width 17 height 17
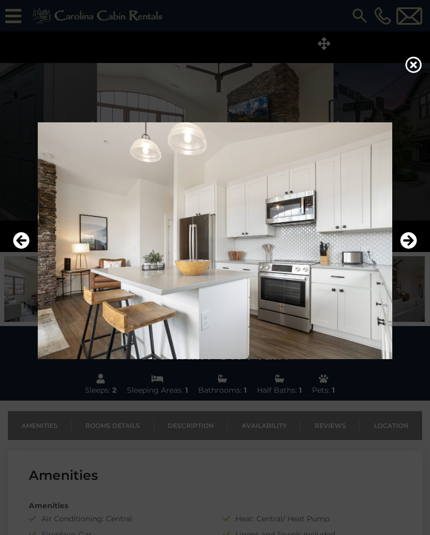
click at [414, 238] on icon "Next" at bounding box center [408, 240] width 17 height 17
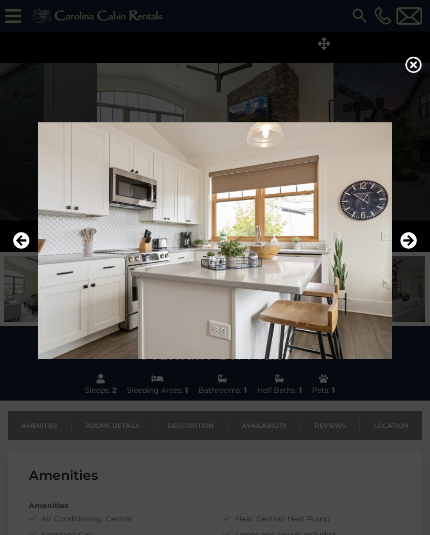
click at [414, 236] on icon "Next" at bounding box center [408, 240] width 17 height 17
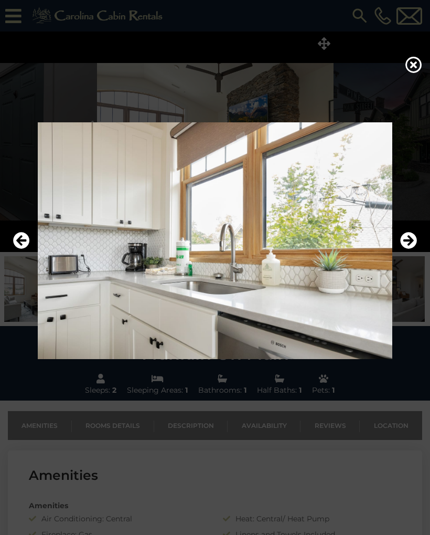
click at [415, 235] on icon "Next" at bounding box center [408, 240] width 17 height 17
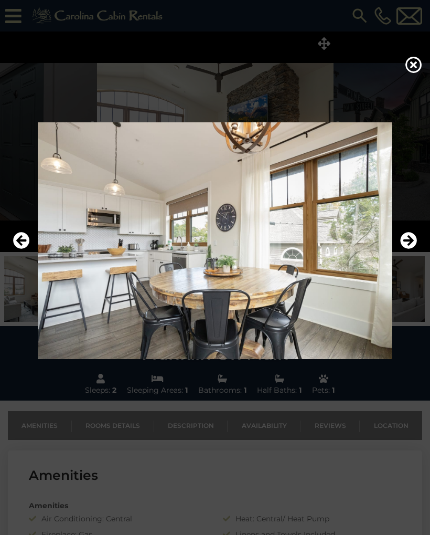
click at [414, 237] on icon "Next" at bounding box center [408, 240] width 17 height 17
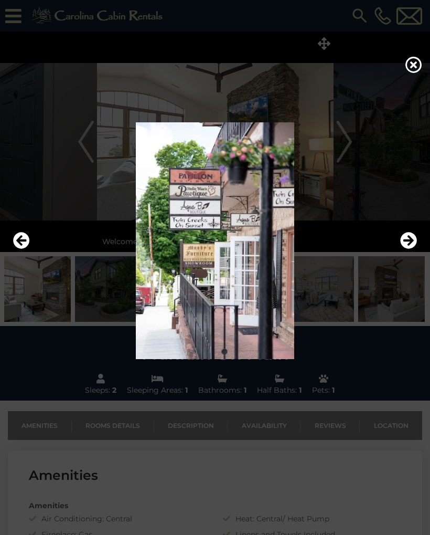
click at [416, 235] on icon "Next" at bounding box center [408, 240] width 17 height 17
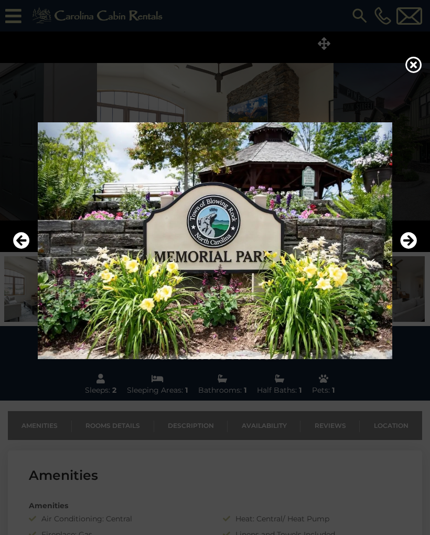
click at [416, 235] on icon "Next" at bounding box center [408, 240] width 17 height 17
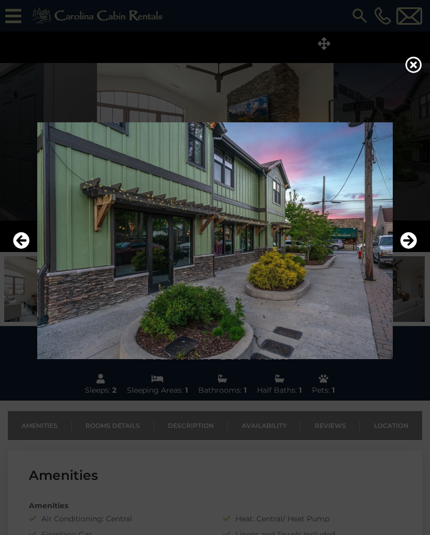
click at [414, 235] on icon "Next" at bounding box center [408, 240] width 17 height 17
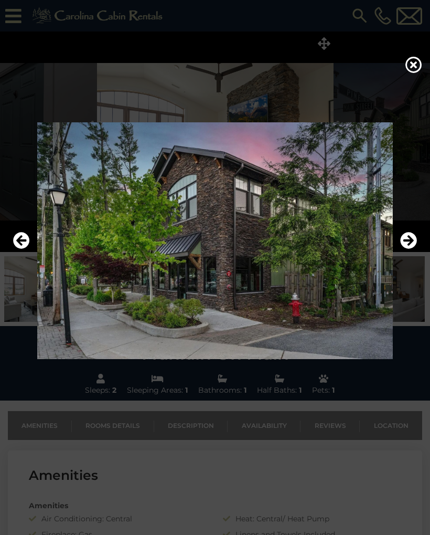
click at [413, 237] on icon "Next" at bounding box center [408, 240] width 17 height 17
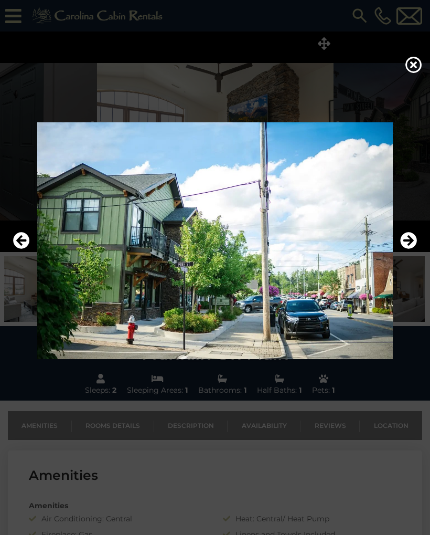
click at [413, 236] on icon "Next" at bounding box center [408, 240] width 17 height 17
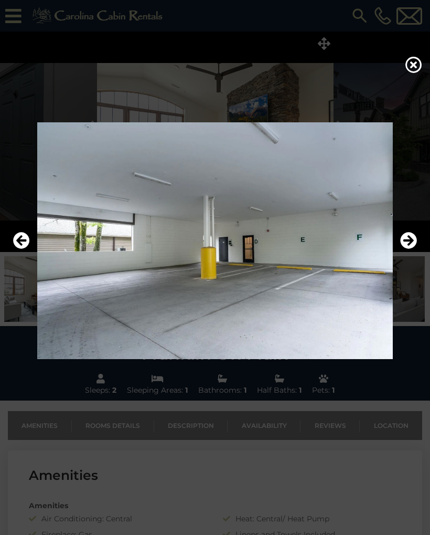
click at [414, 235] on icon "Next" at bounding box center [408, 240] width 17 height 17
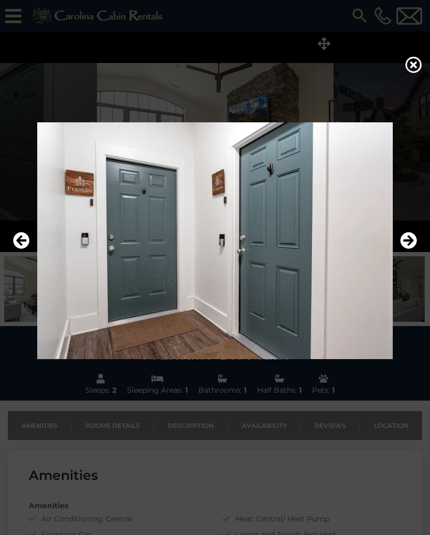
click at [414, 235] on icon "Next" at bounding box center [408, 240] width 17 height 17
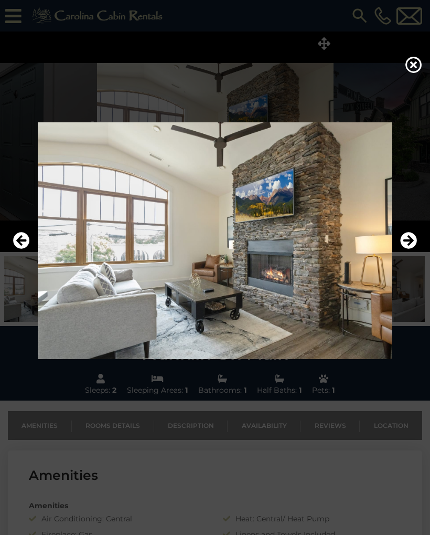
click at [414, 236] on icon "Next" at bounding box center [408, 240] width 17 height 17
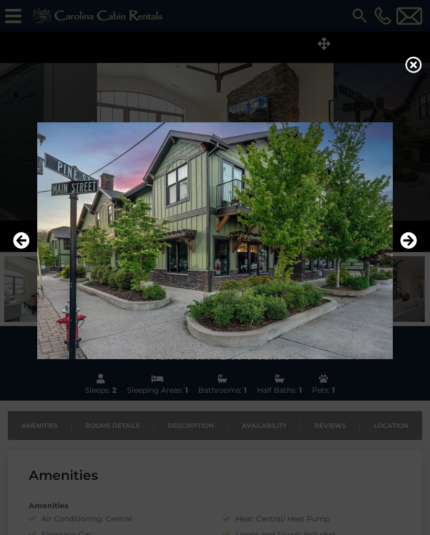
click at [408, 67] on icon at bounding box center [414, 64] width 17 height 17
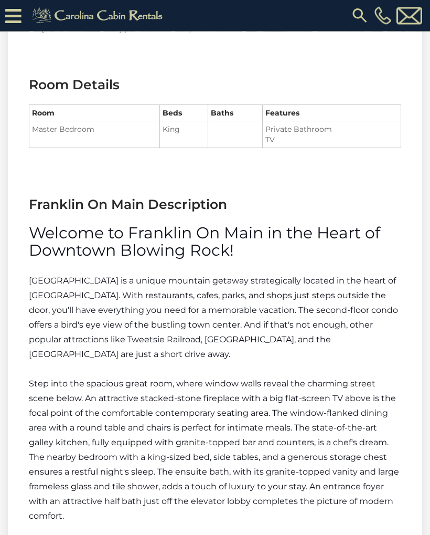
scroll to position [679, 0]
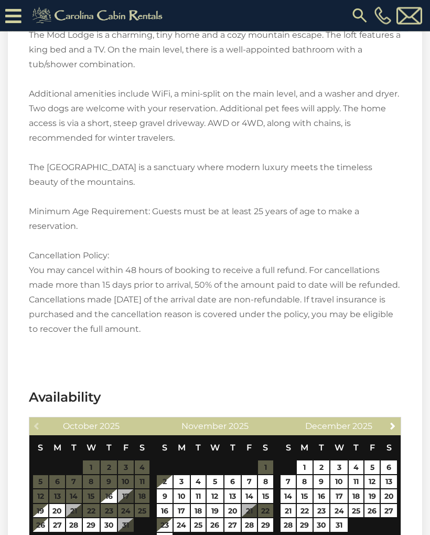
scroll to position [1871, 0]
